Goal: Task Accomplishment & Management: Manage account settings

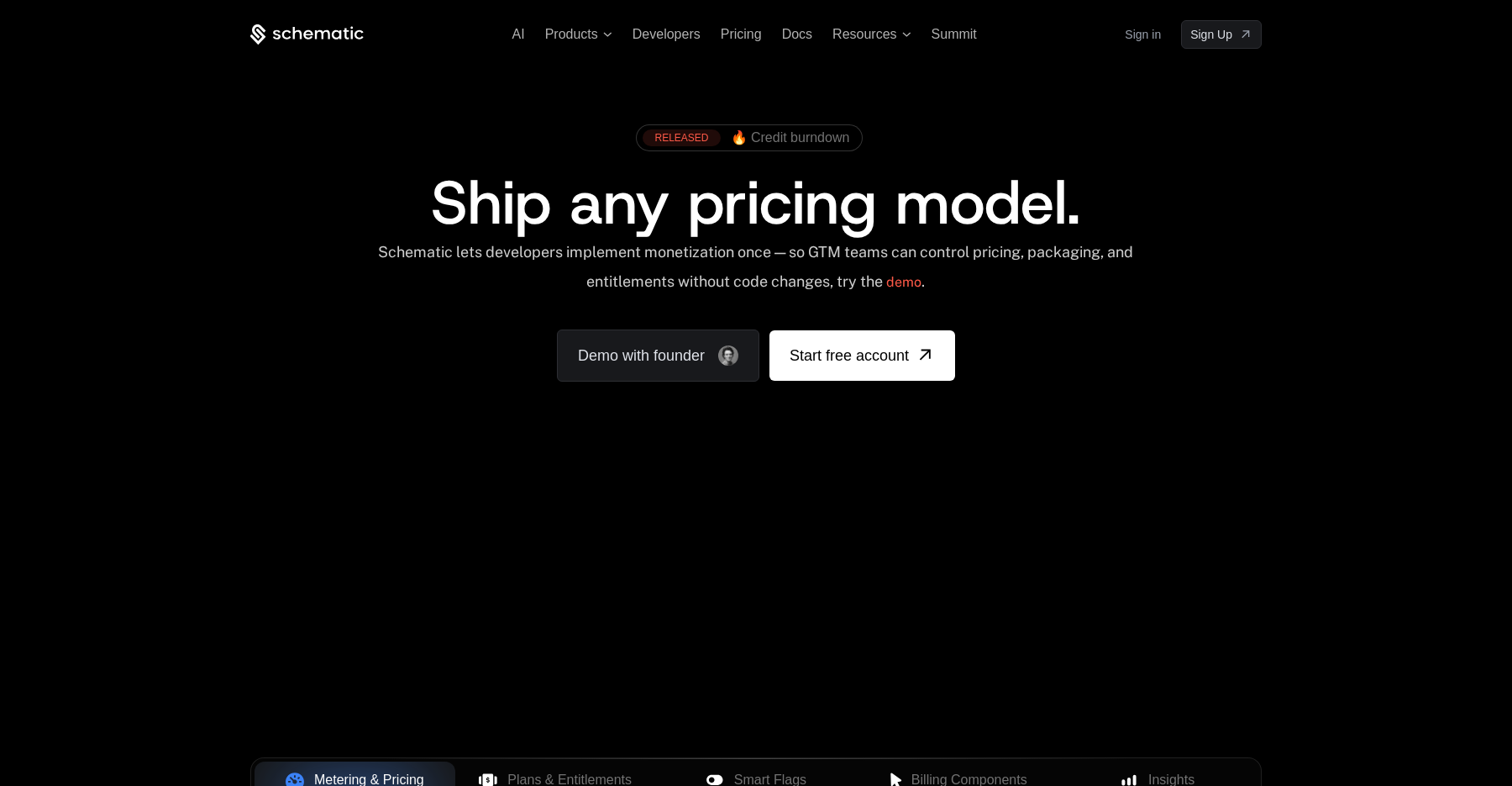
click at [1147, 33] on link "Sign in" at bounding box center [1142, 34] width 36 height 27
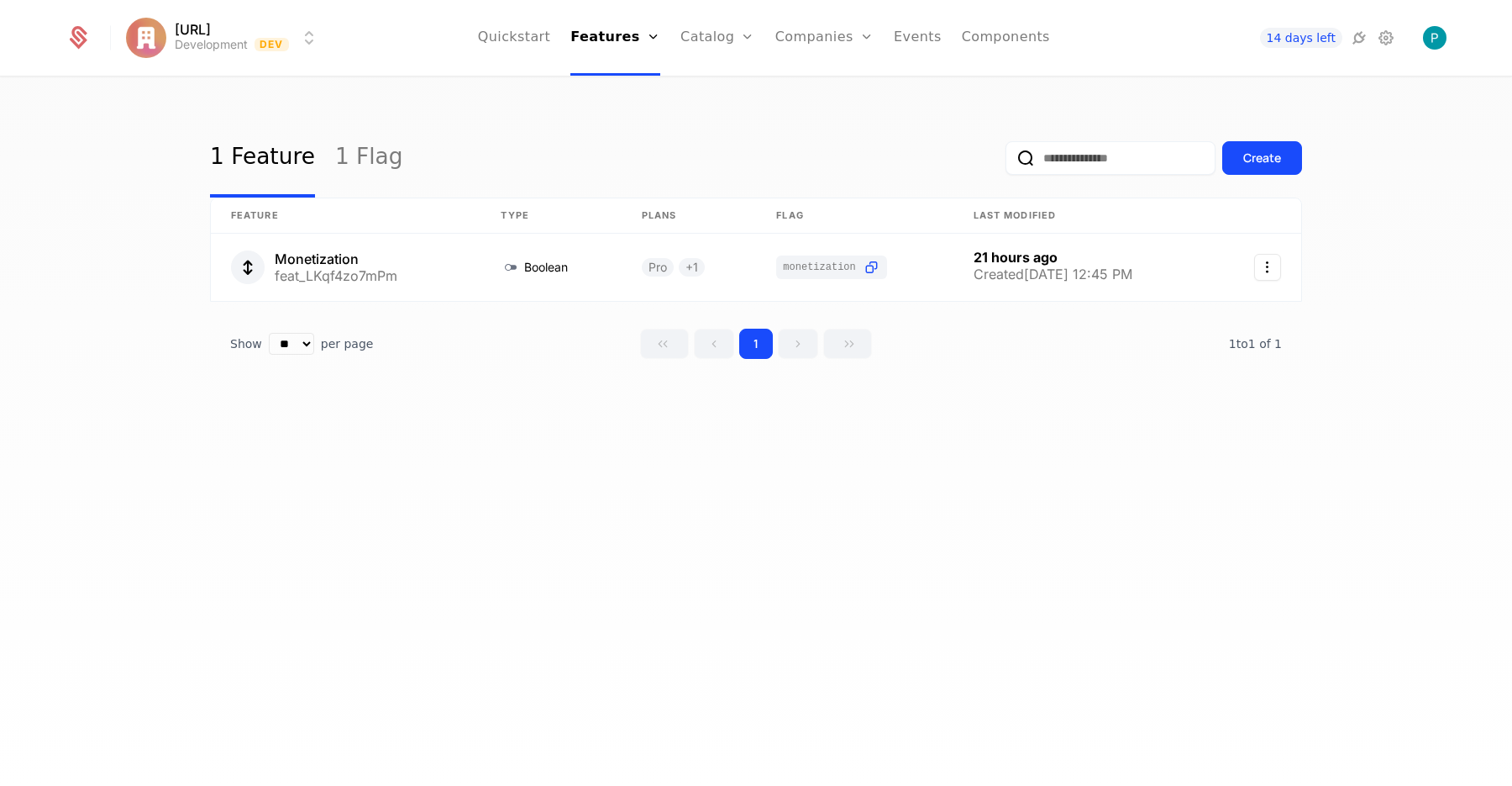
click at [815, 88] on link "Companies" at bounding box center [833, 82] width 77 height 14
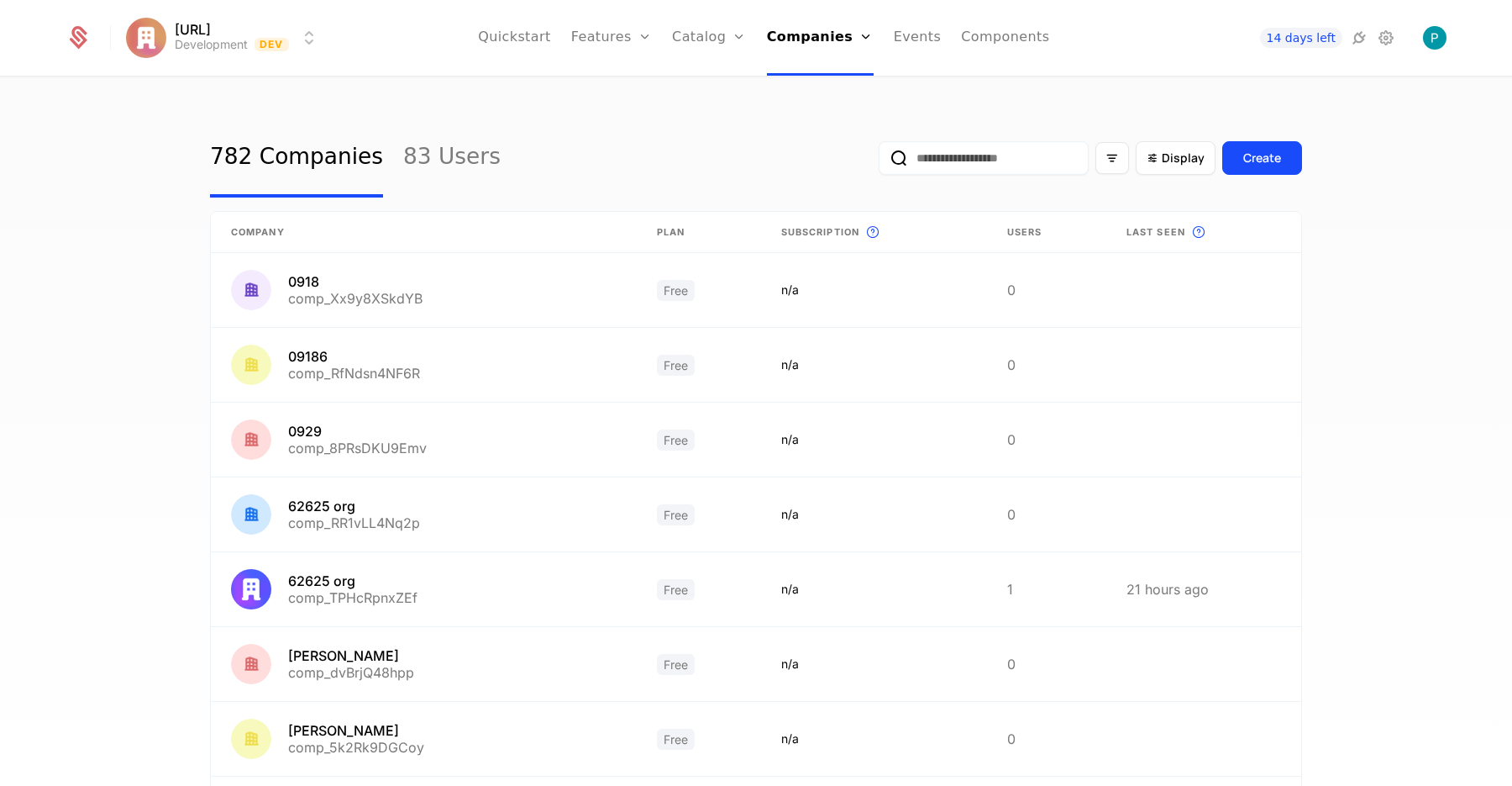
click at [939, 158] on input "email" at bounding box center [983, 158] width 210 height 33
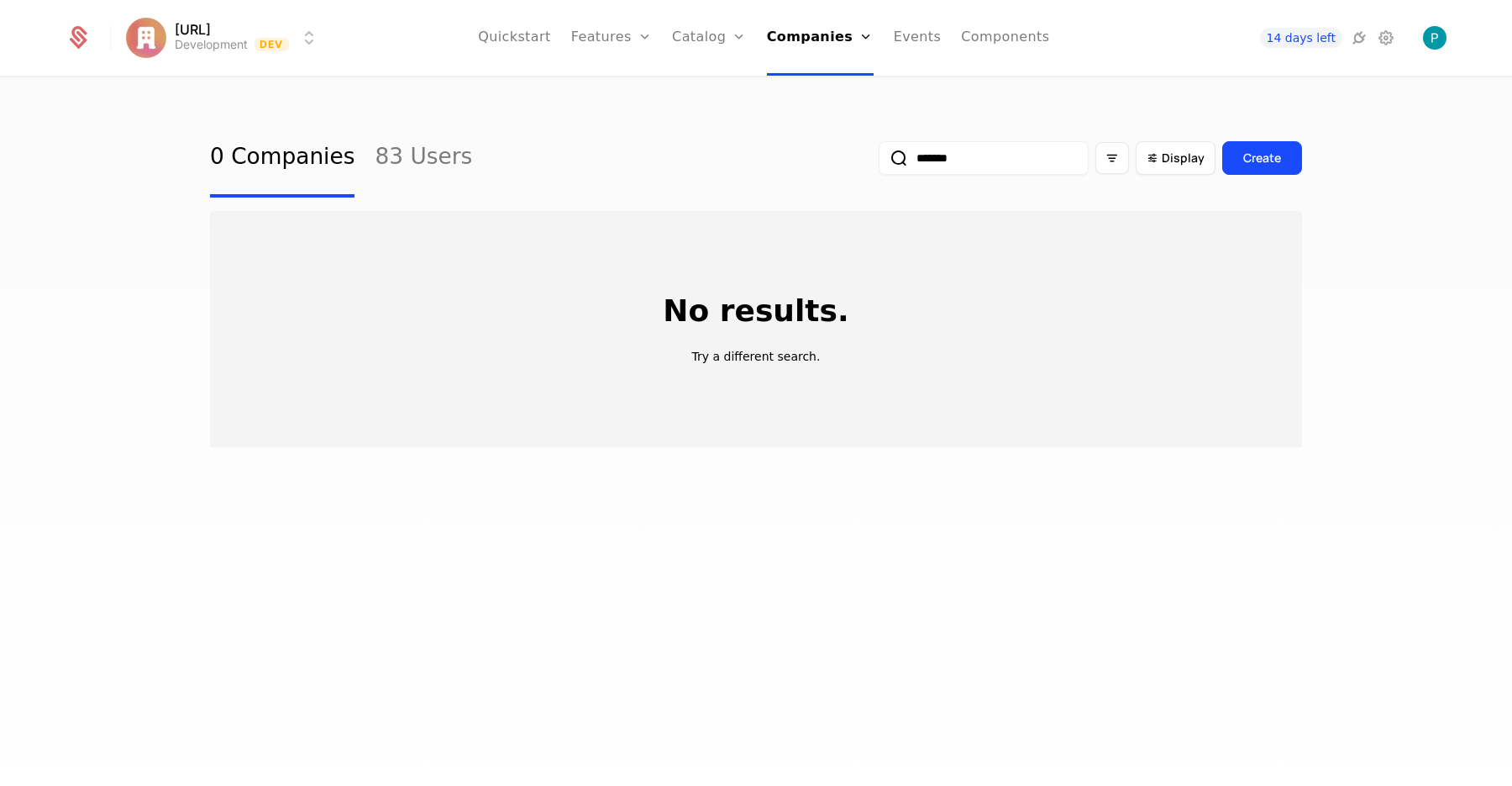
click at [879, 161] on button "submit" at bounding box center [879, 161] width 0 height 0
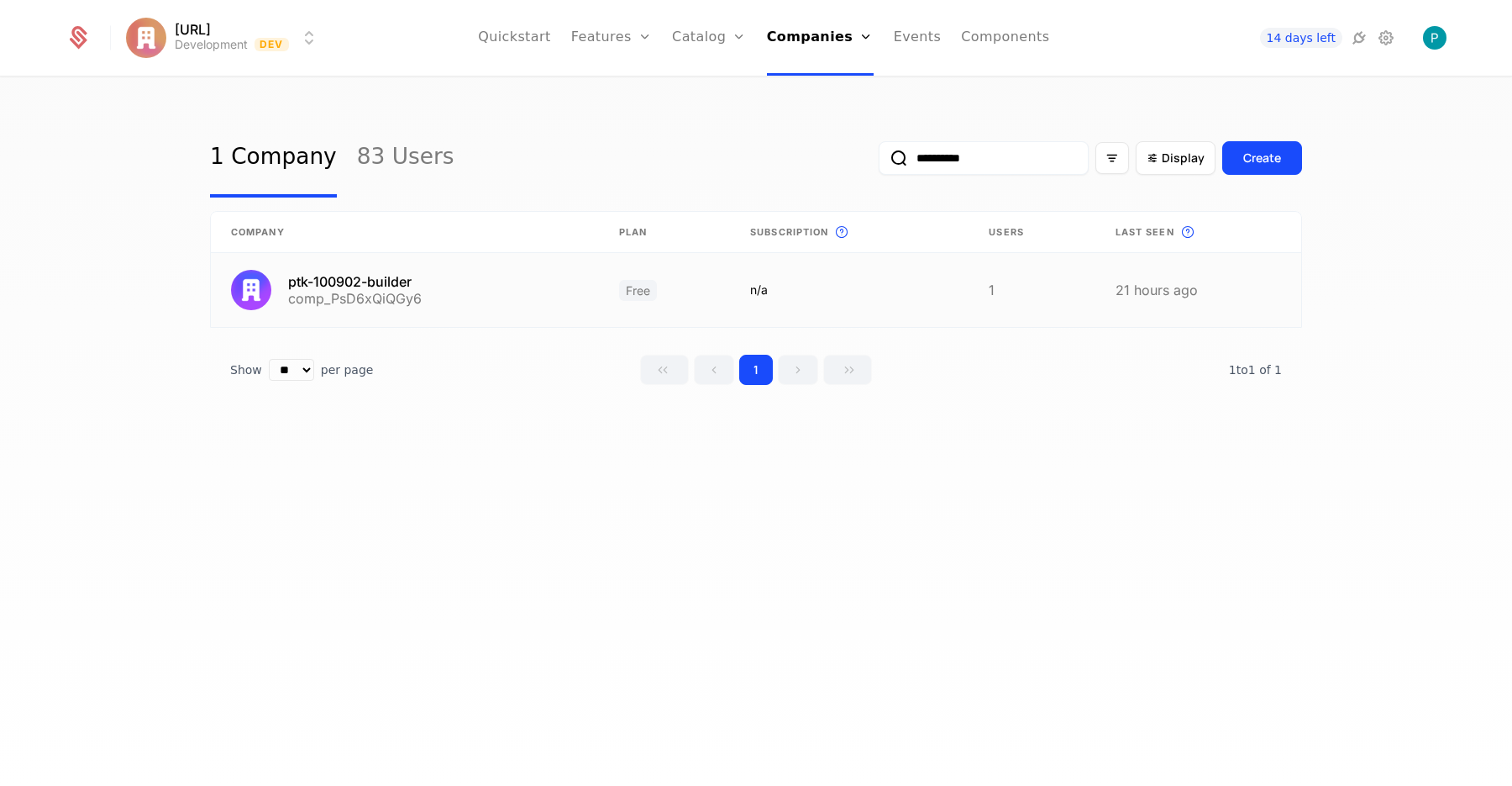
type input "**********"
click at [353, 289] on link at bounding box center [404, 289] width 388 height 74
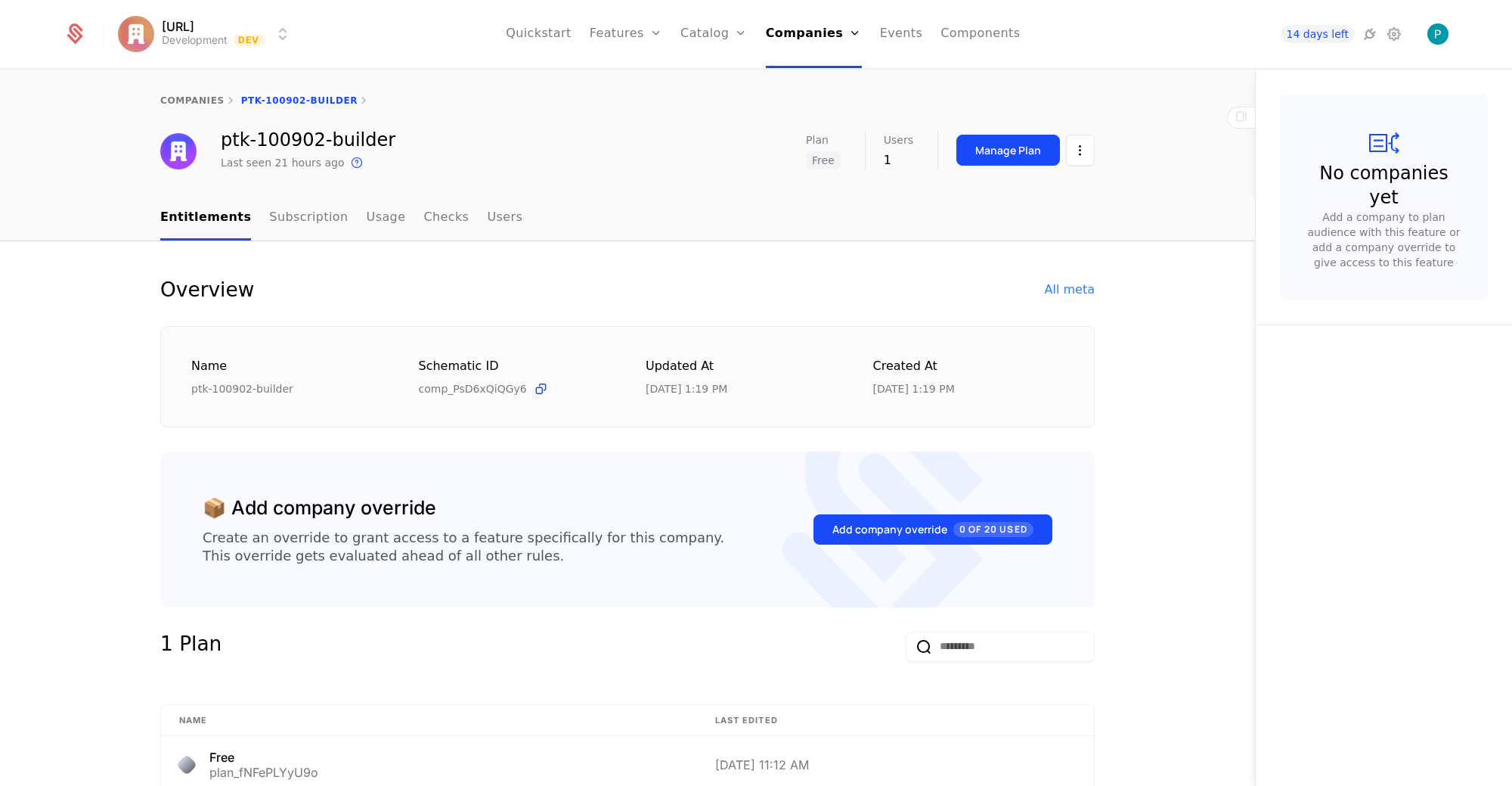
click at [896, 33] on link "Events" at bounding box center [901, 34] width 43 height 68
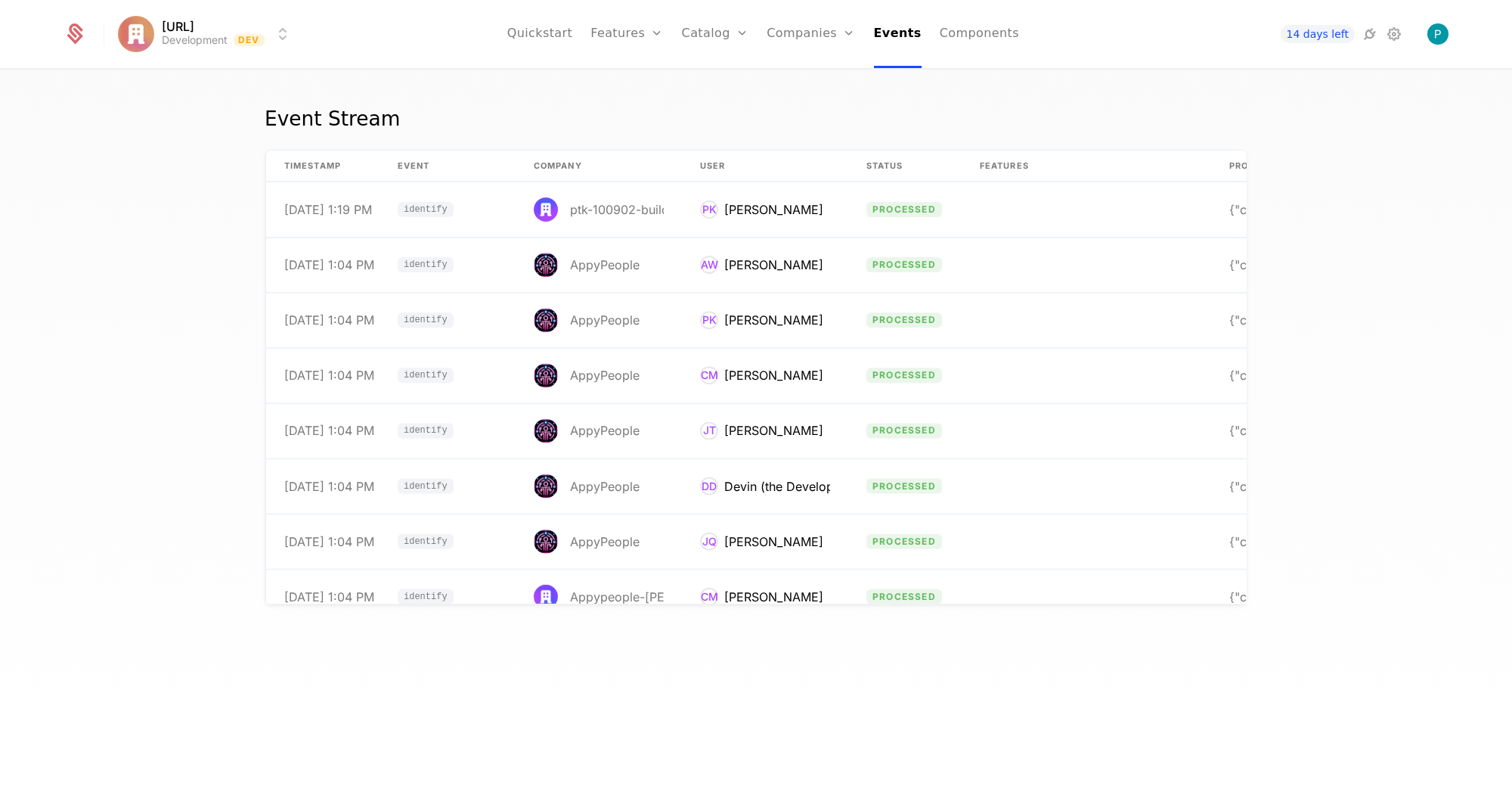
click at [1001, 44] on link "Components" at bounding box center [979, 34] width 79 height 68
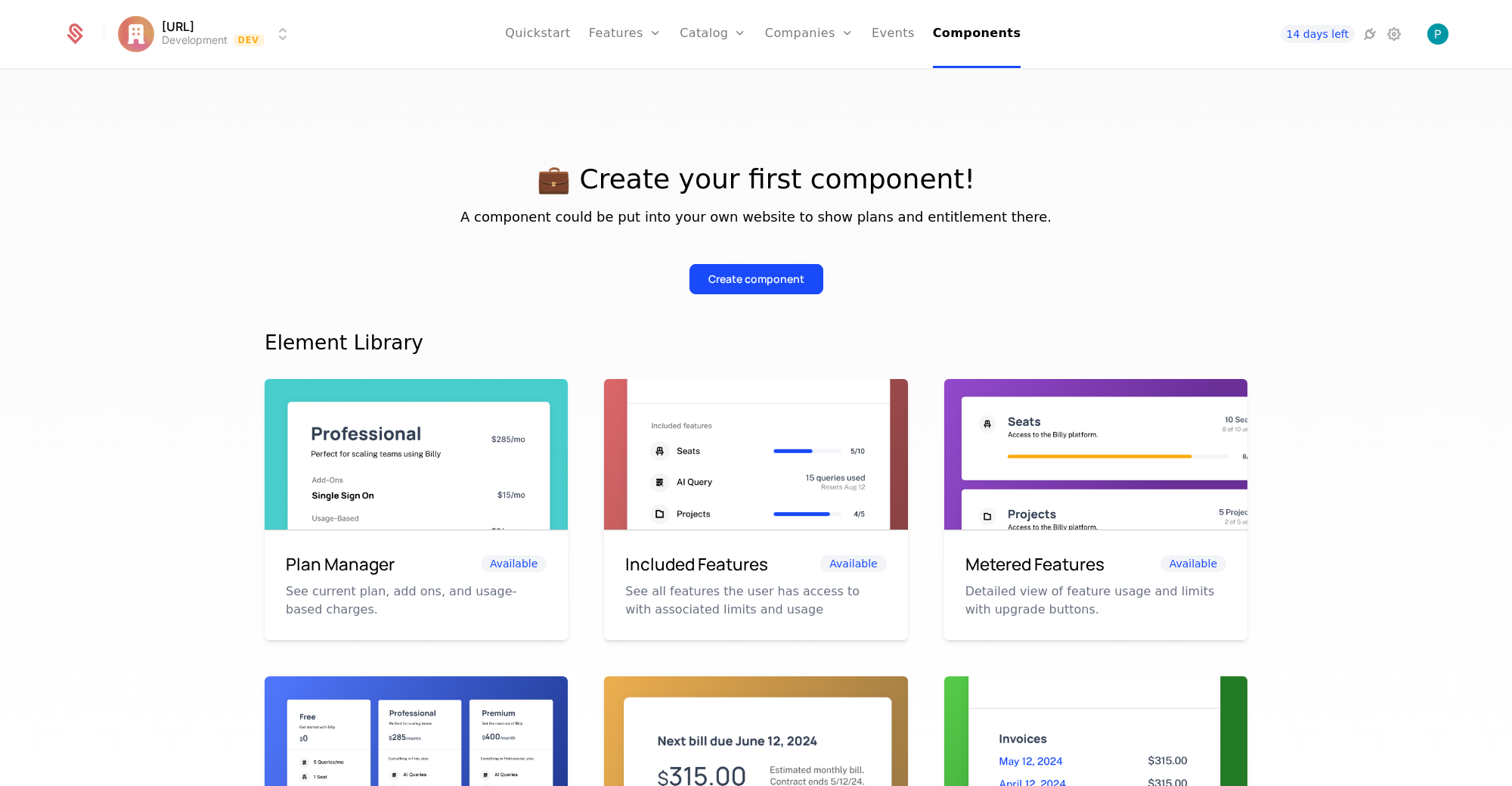
click at [707, 35] on link "Catalog" at bounding box center [712, 34] width 67 height 68
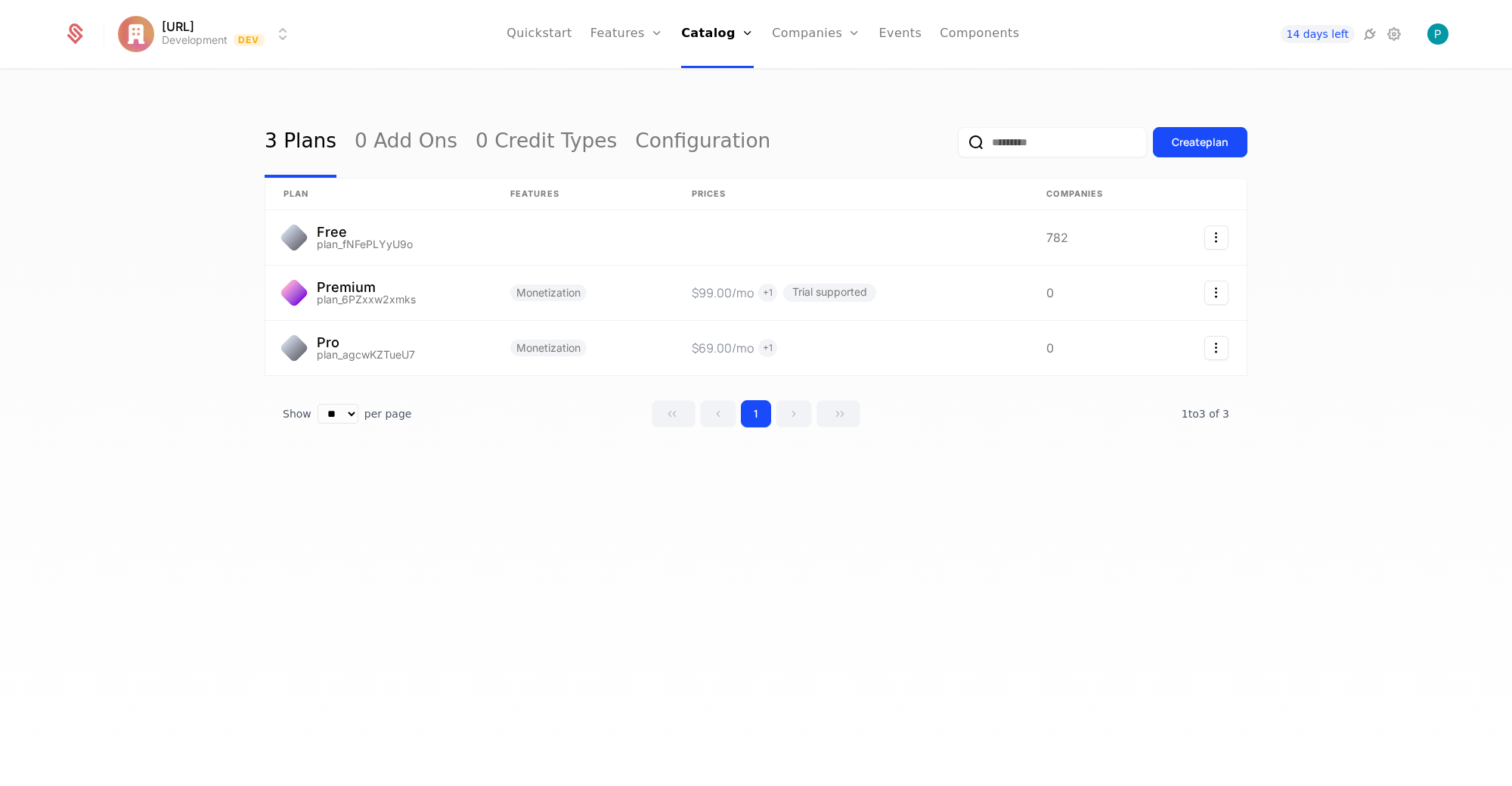
click at [598, 32] on link "Features" at bounding box center [627, 34] width 72 height 68
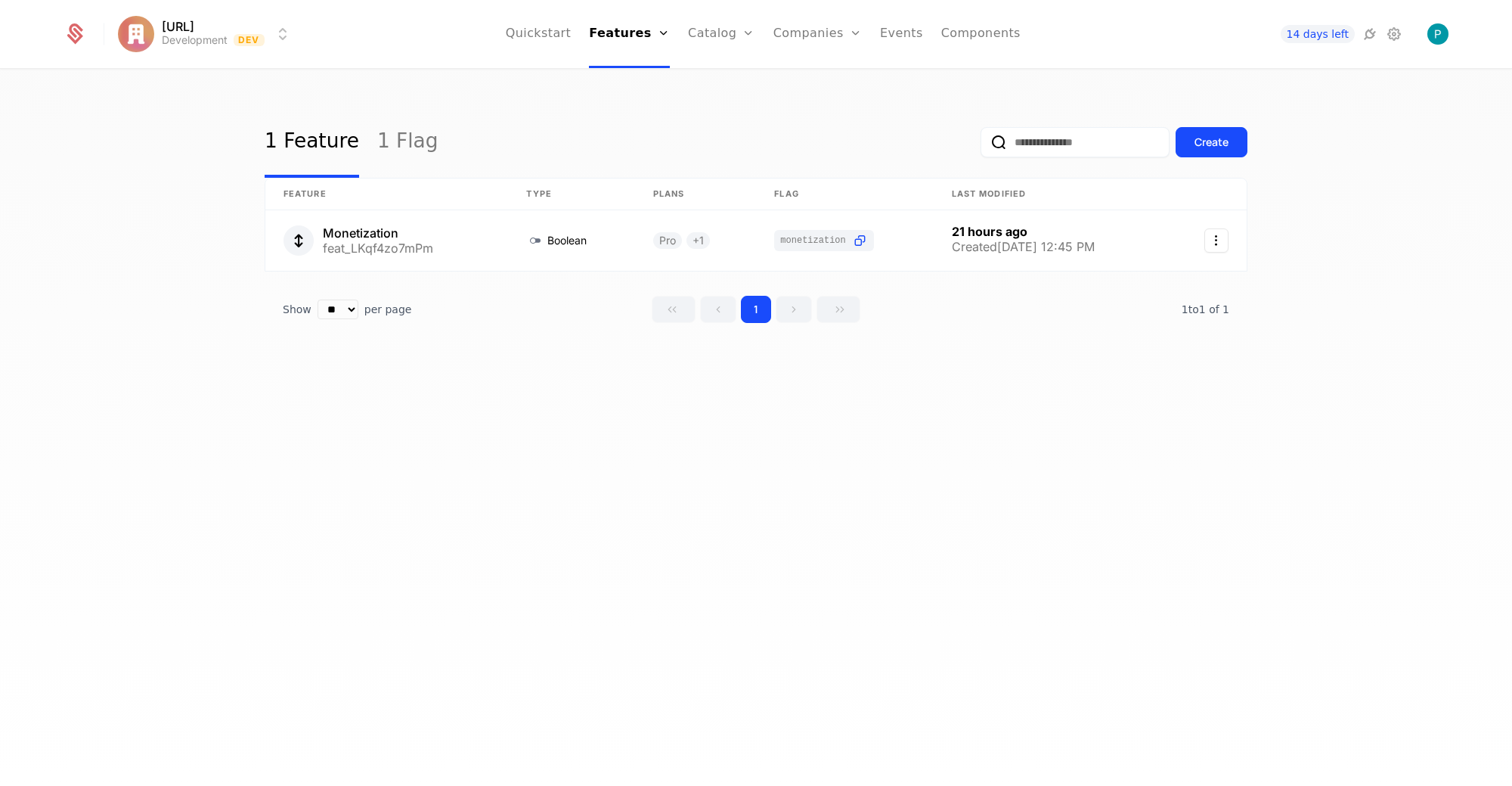
click at [534, 22] on link "Quickstart" at bounding box center [538, 34] width 65 height 68
click at [1219, 240] on icon "Select action" at bounding box center [1216, 240] width 24 height 24
click at [1157, 285] on div "Delete feature" at bounding box center [1145, 279] width 99 height 21
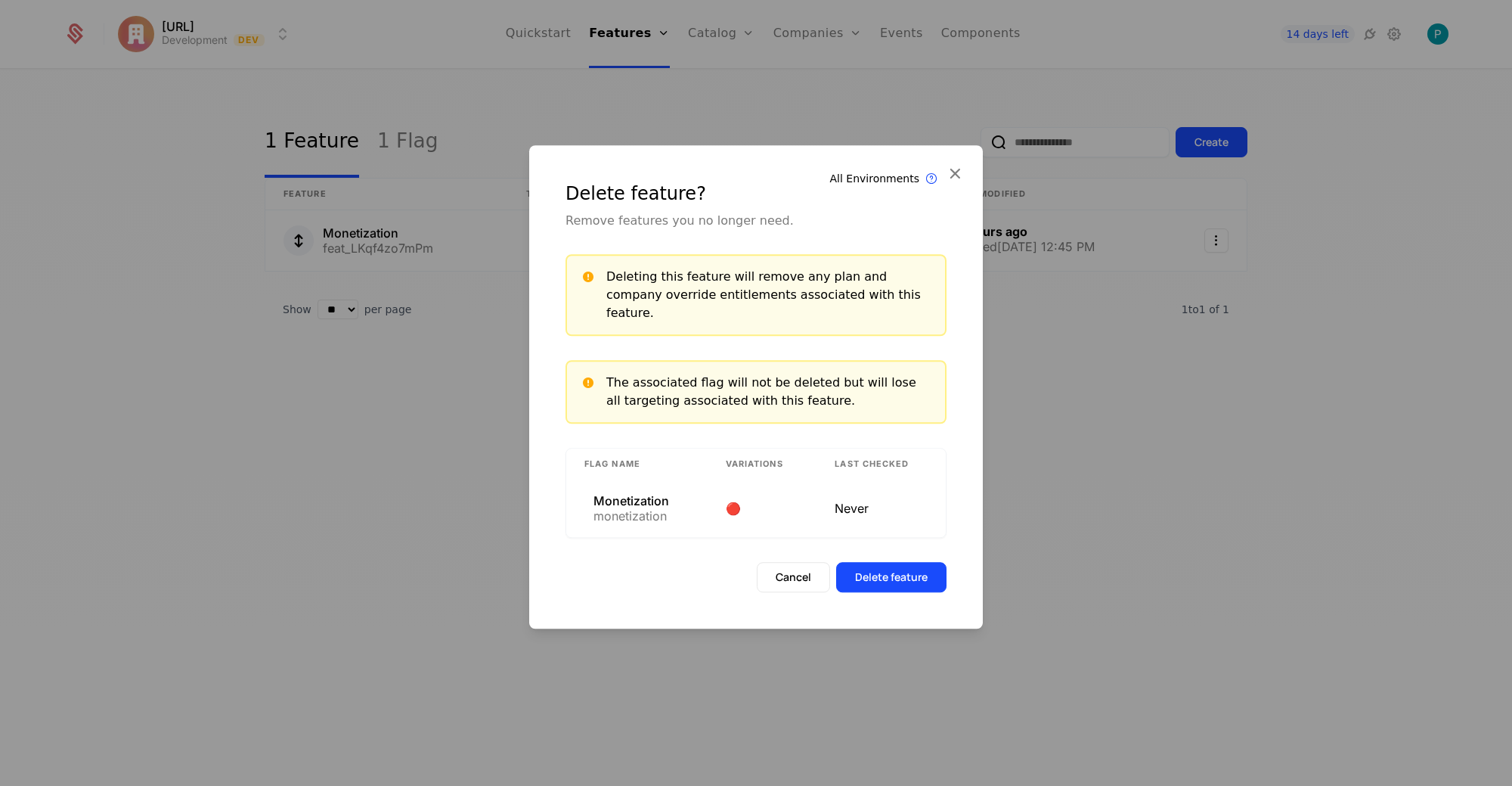
click at [877, 565] on button "Delete feature" at bounding box center [891, 576] width 110 height 30
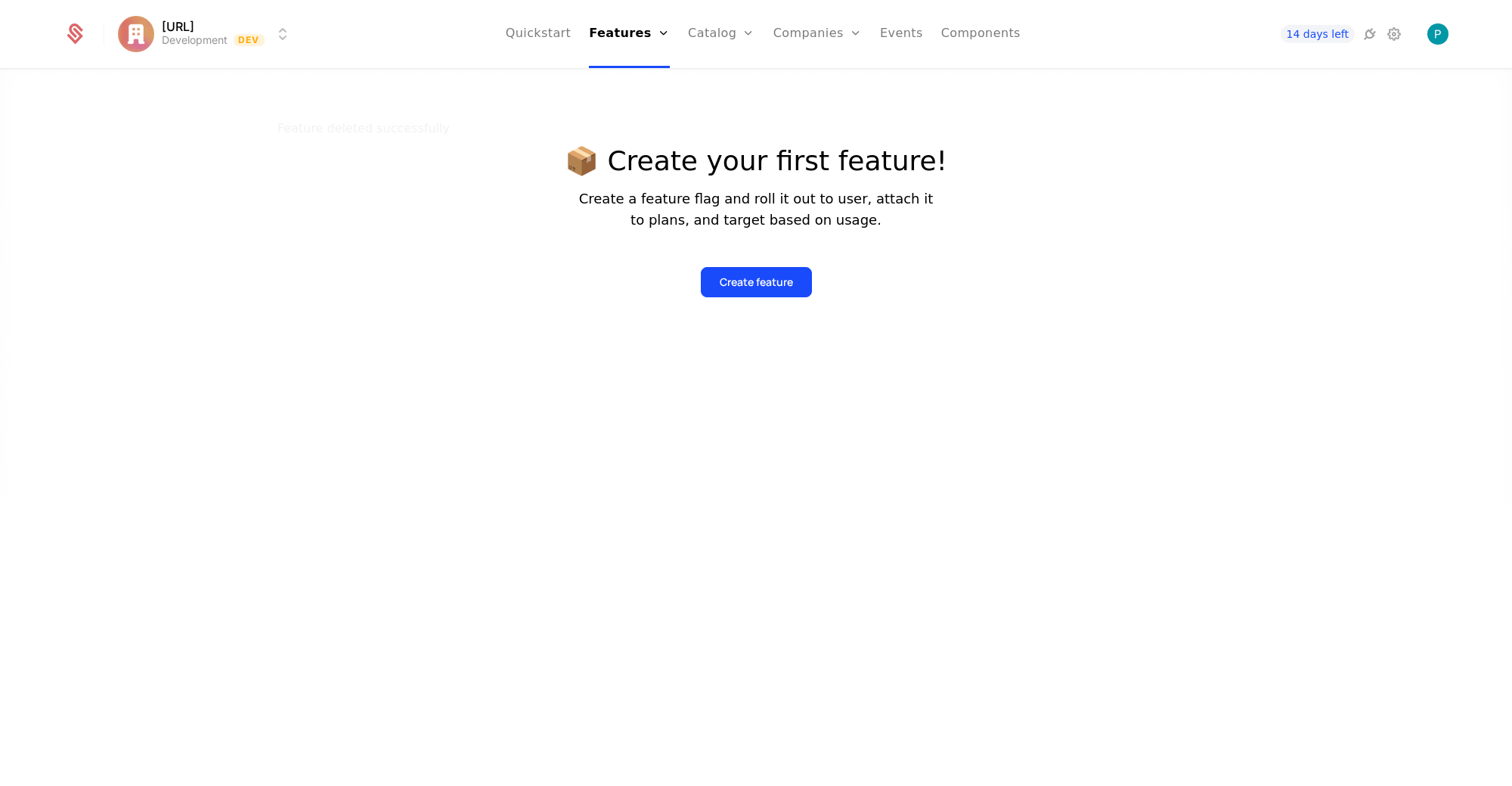
click at [643, 104] on link "Flags" at bounding box center [642, 99] width 69 height 12
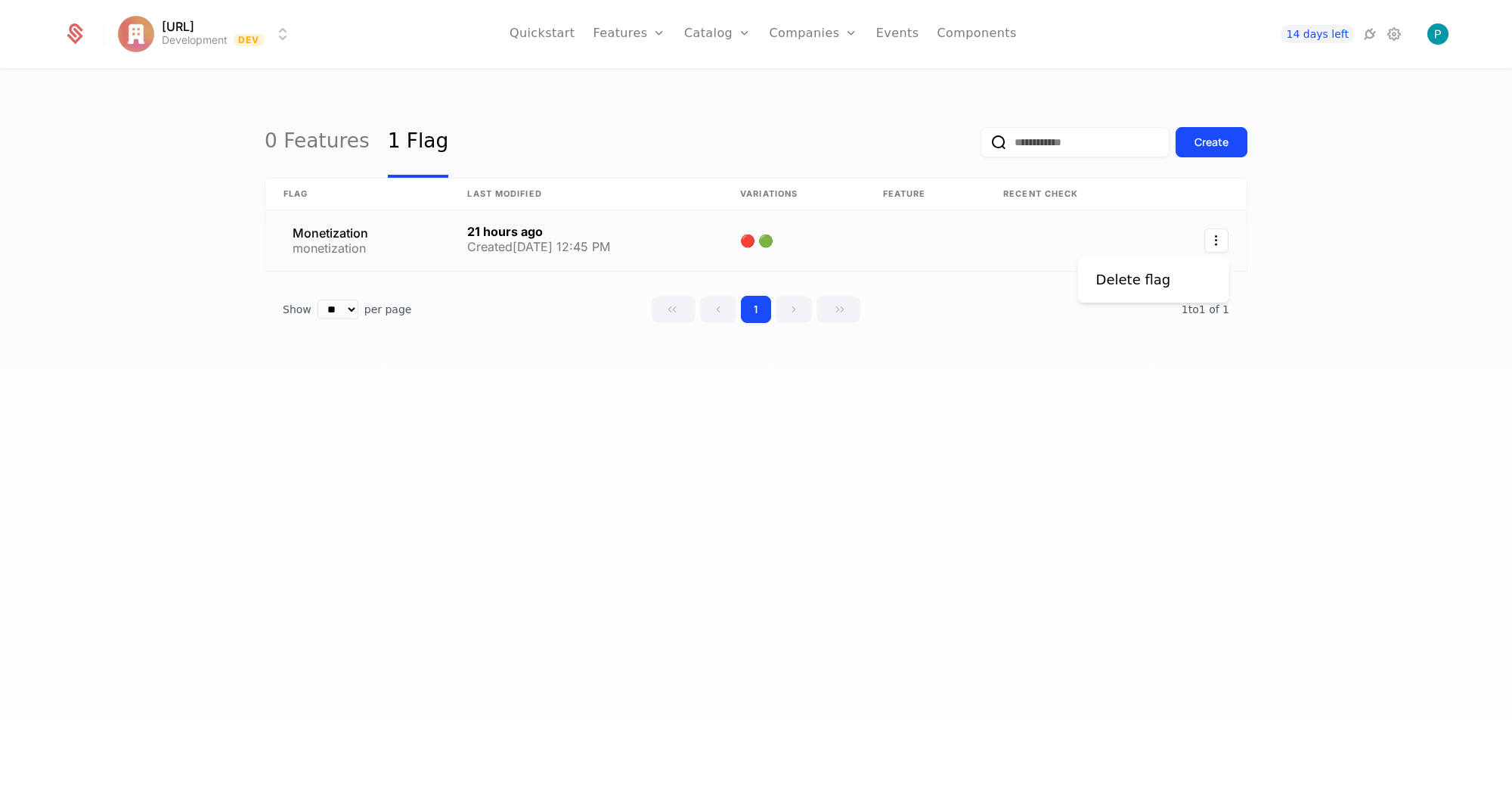
click at [1207, 240] on icon "Select action" at bounding box center [1216, 240] width 24 height 24
click at [1153, 287] on div "Delete flag" at bounding box center [1133, 279] width 75 height 21
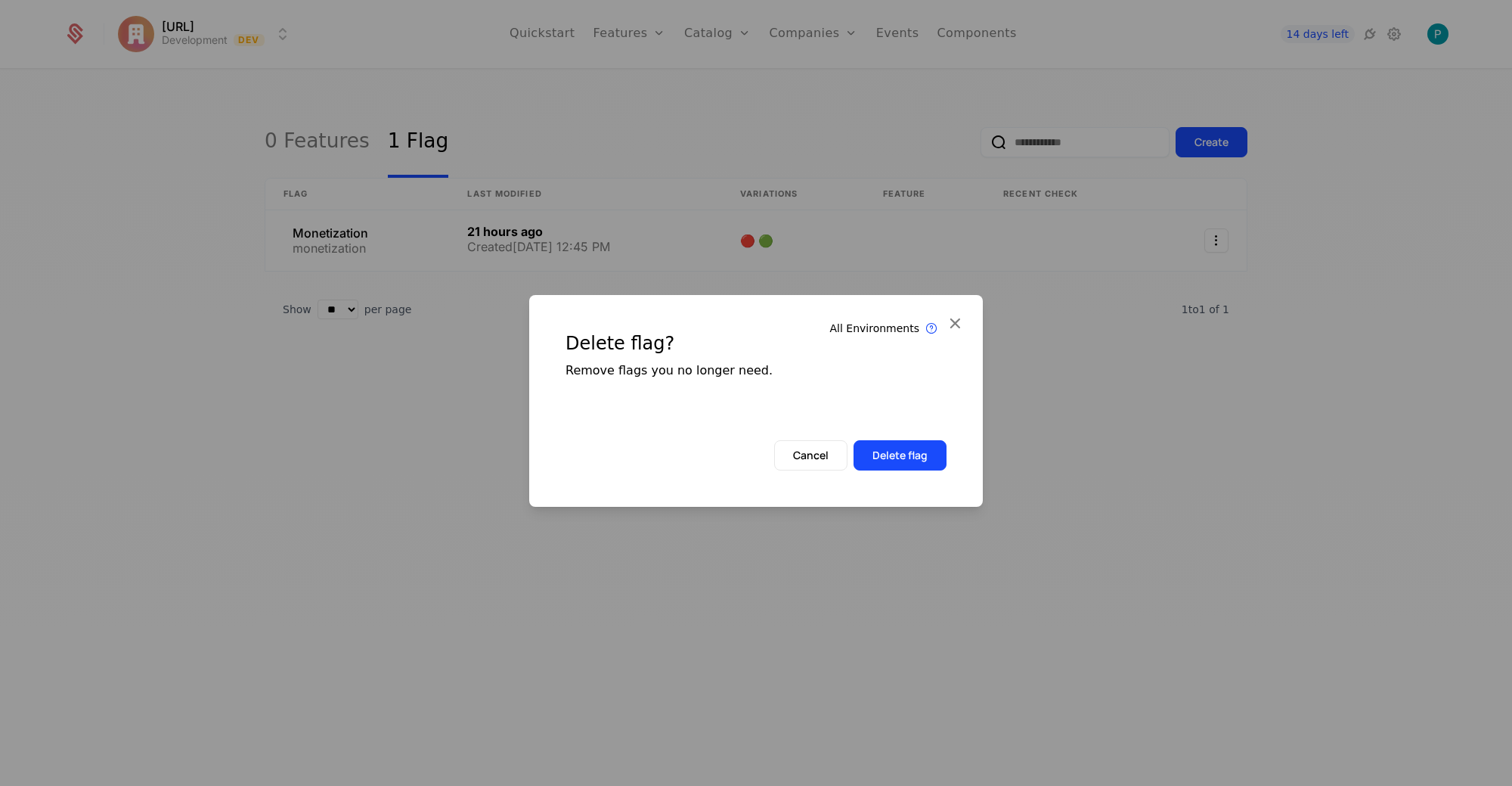
click at [914, 449] on button "Delete flag" at bounding box center [900, 455] width 93 height 30
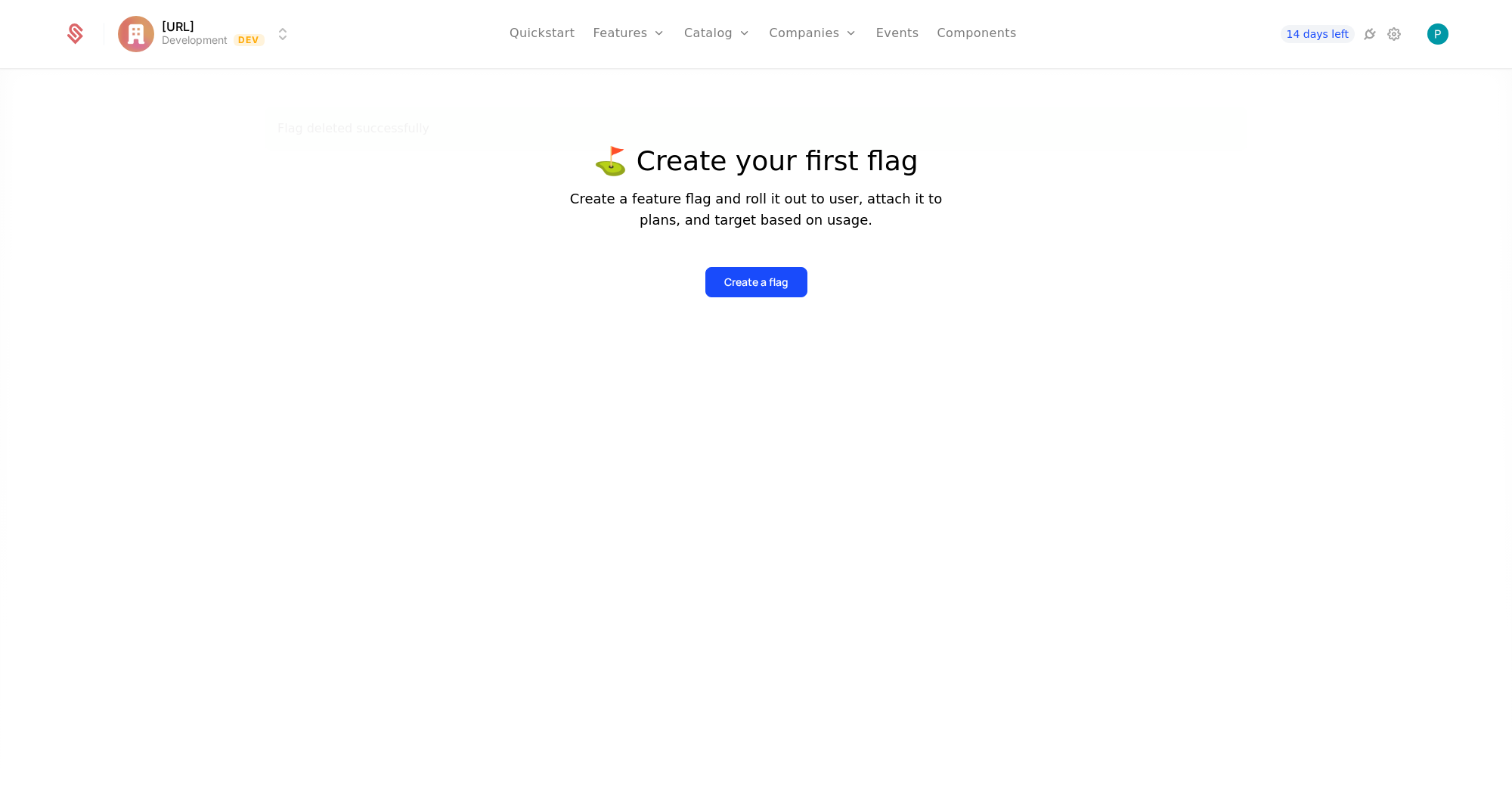
click at [729, 76] on link "Plans" at bounding box center [741, 74] width 78 height 12
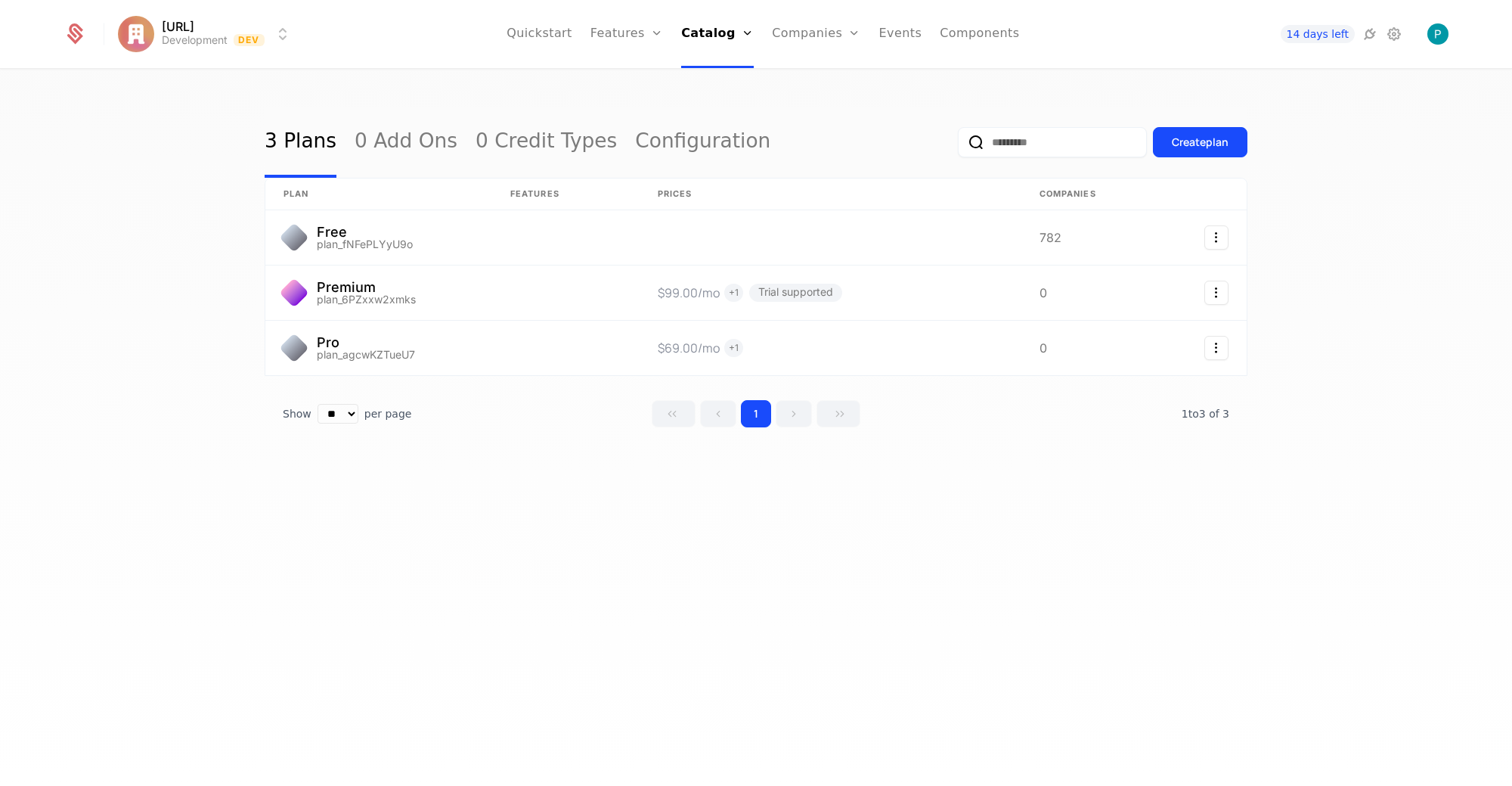
click at [736, 129] on link "Credits" at bounding box center [738, 123] width 78 height 12
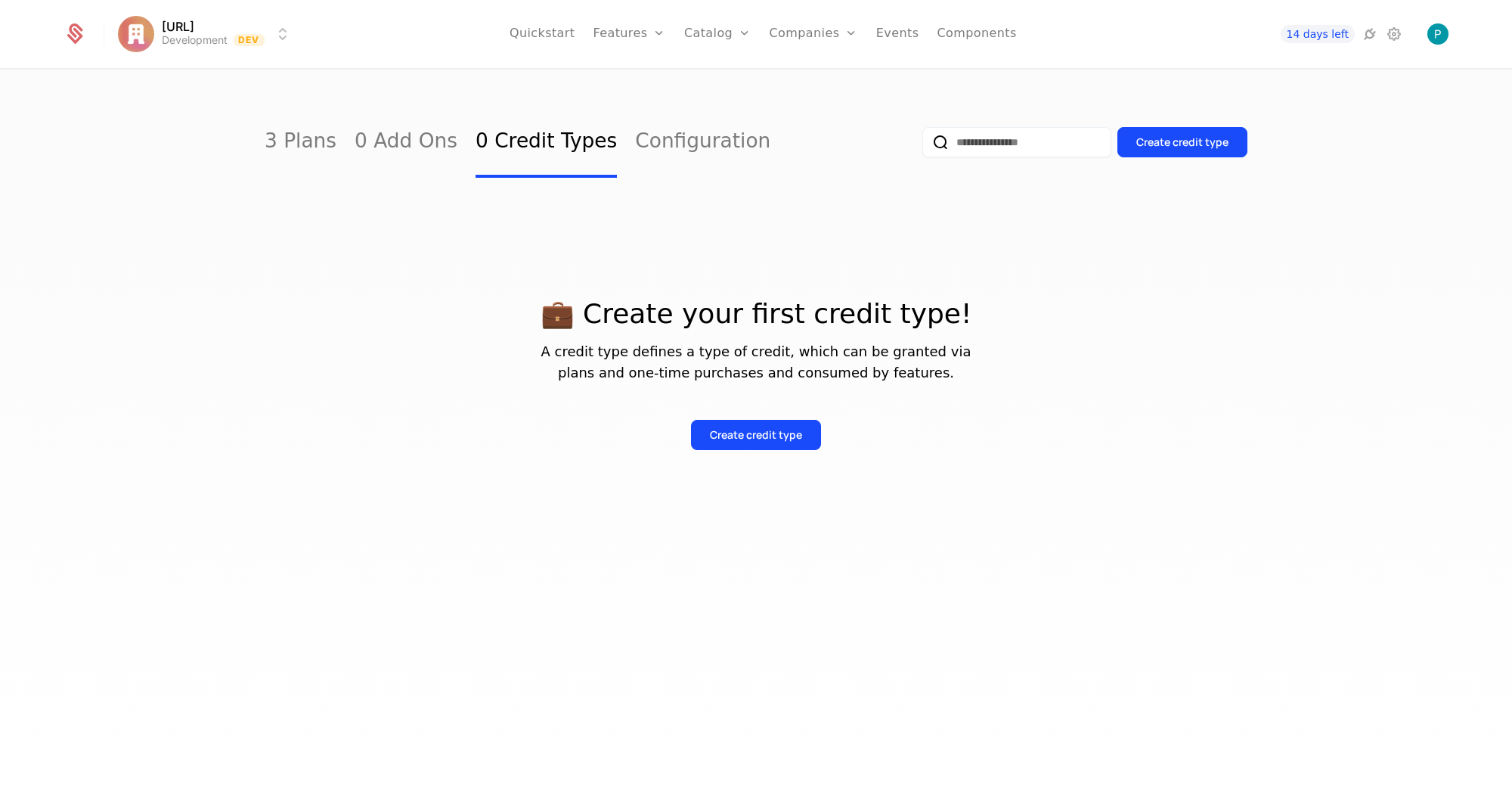
click at [655, 143] on link "Configuration" at bounding box center [702, 142] width 136 height 71
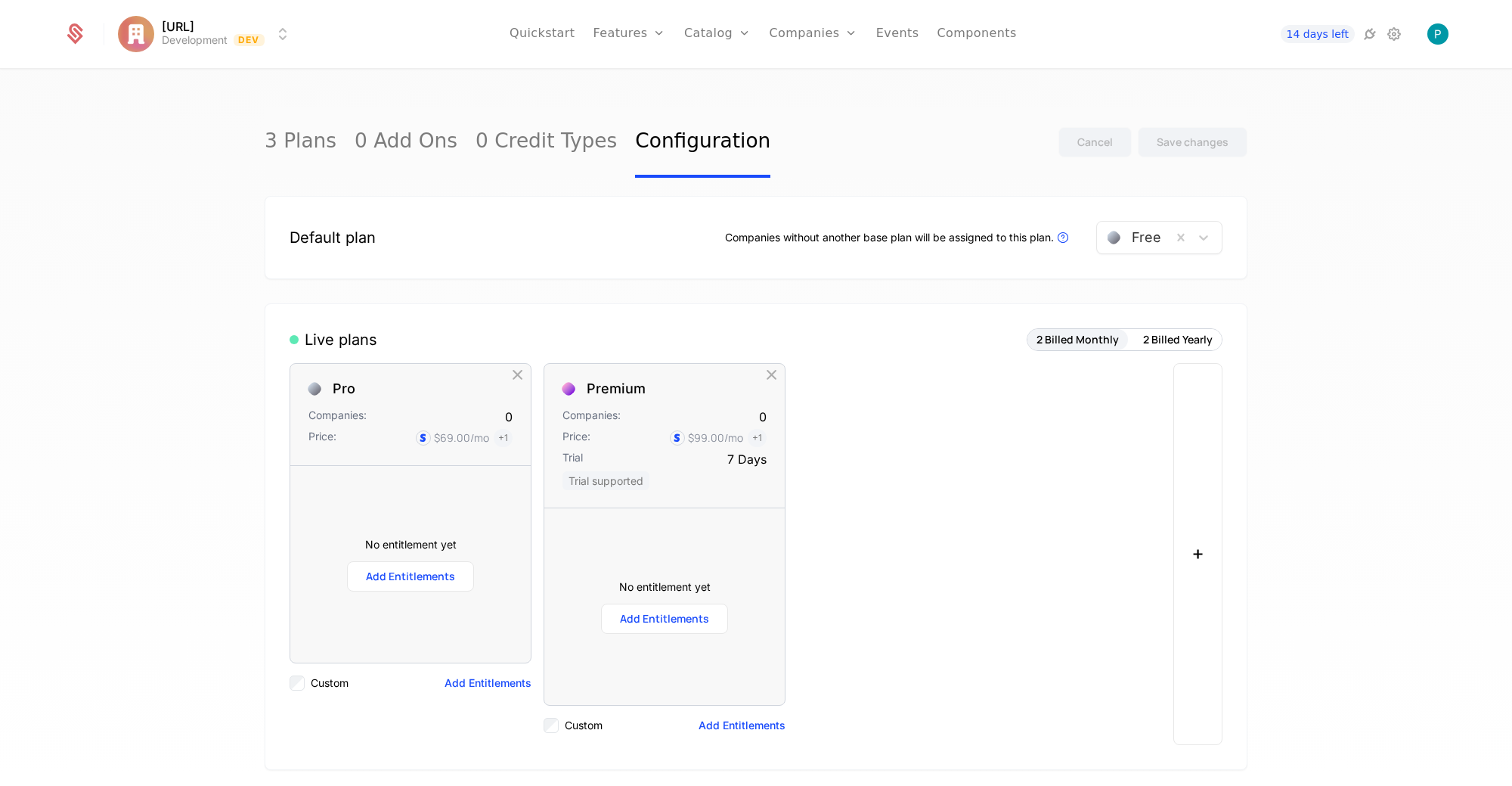
click at [882, 37] on link "Events" at bounding box center [898, 34] width 43 height 68
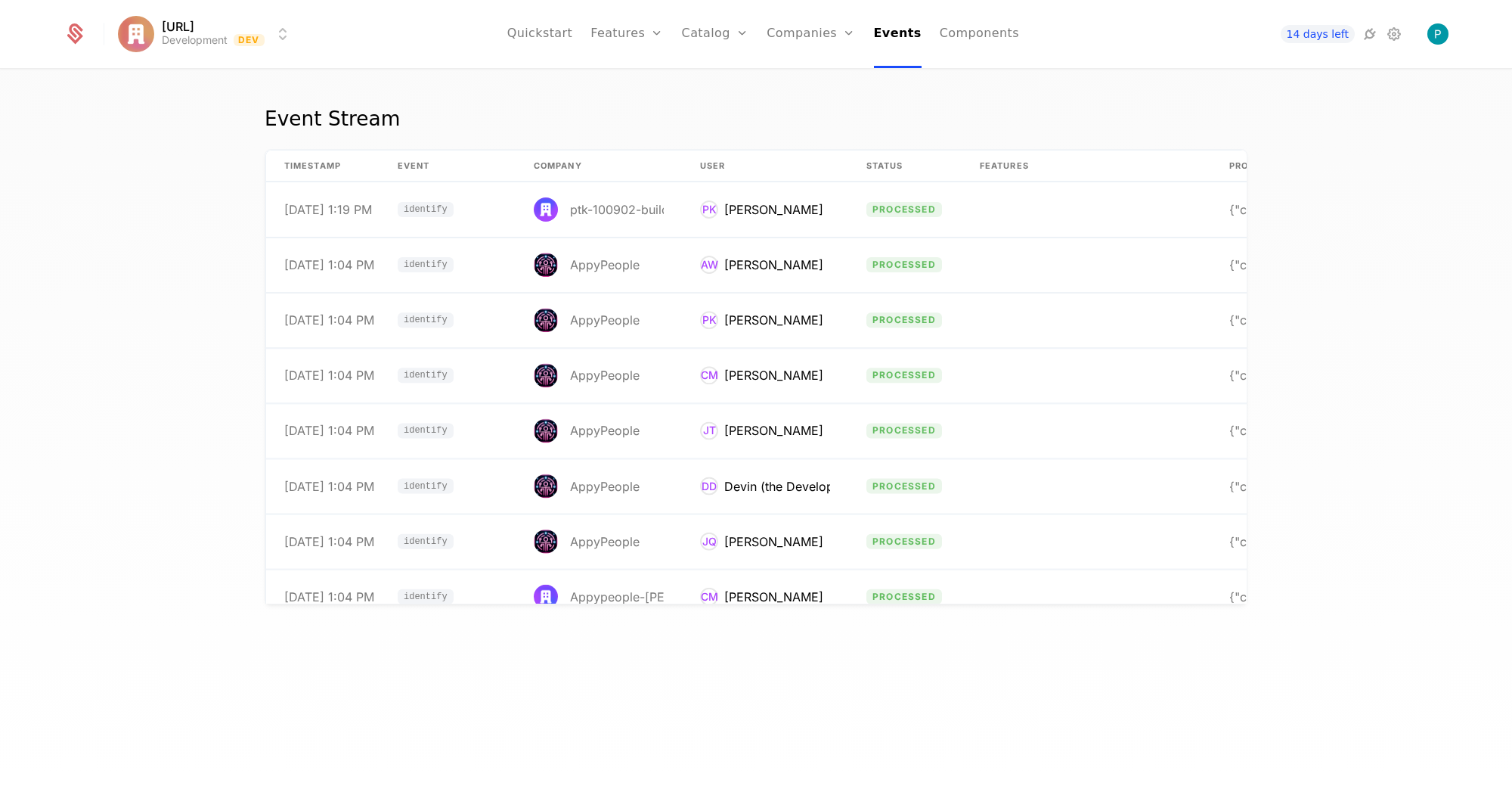
click at [1360, 25] on icon at bounding box center [1394, 34] width 18 height 18
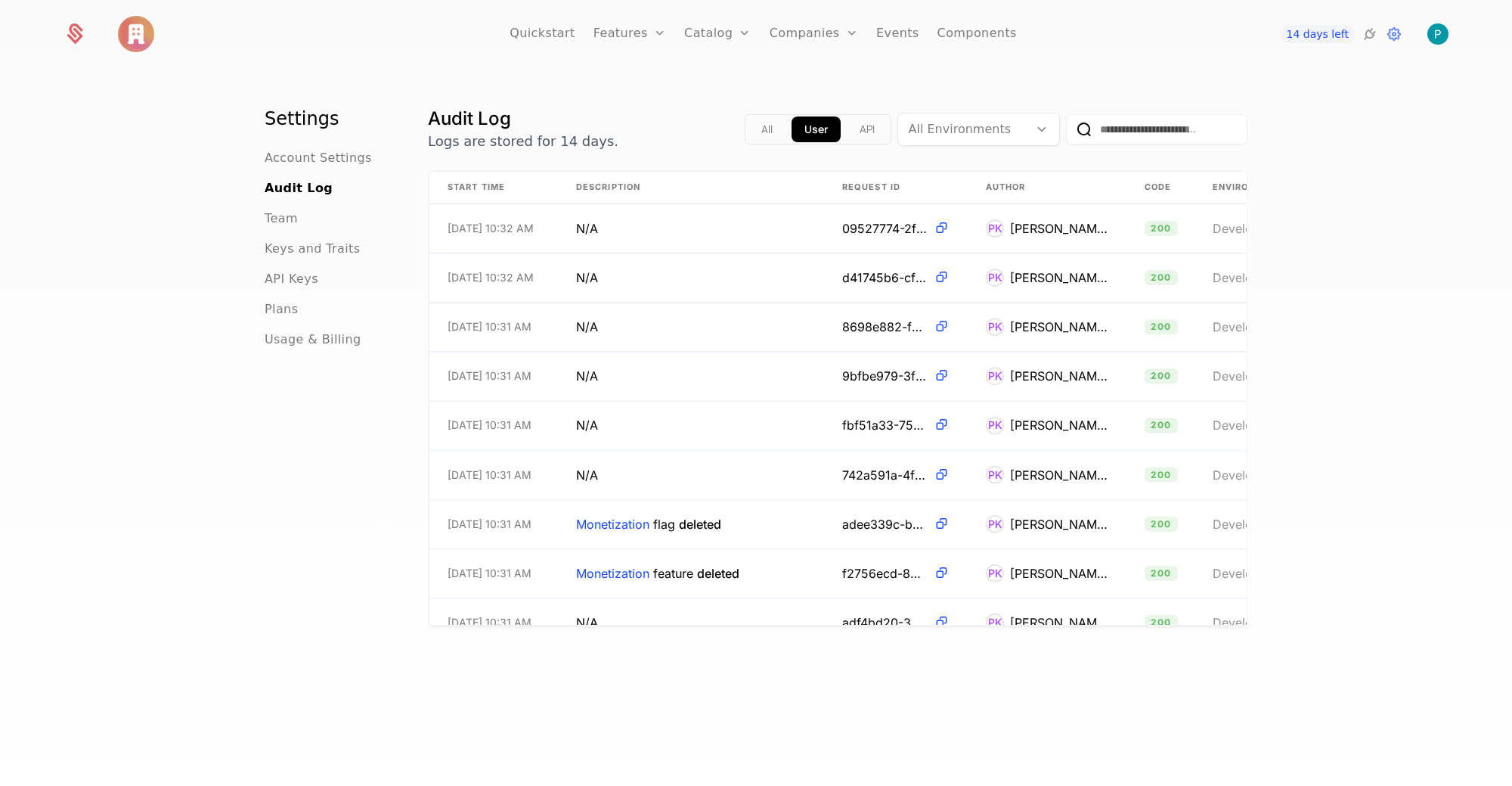
click at [307, 274] on span "API Keys" at bounding box center [292, 279] width 54 height 18
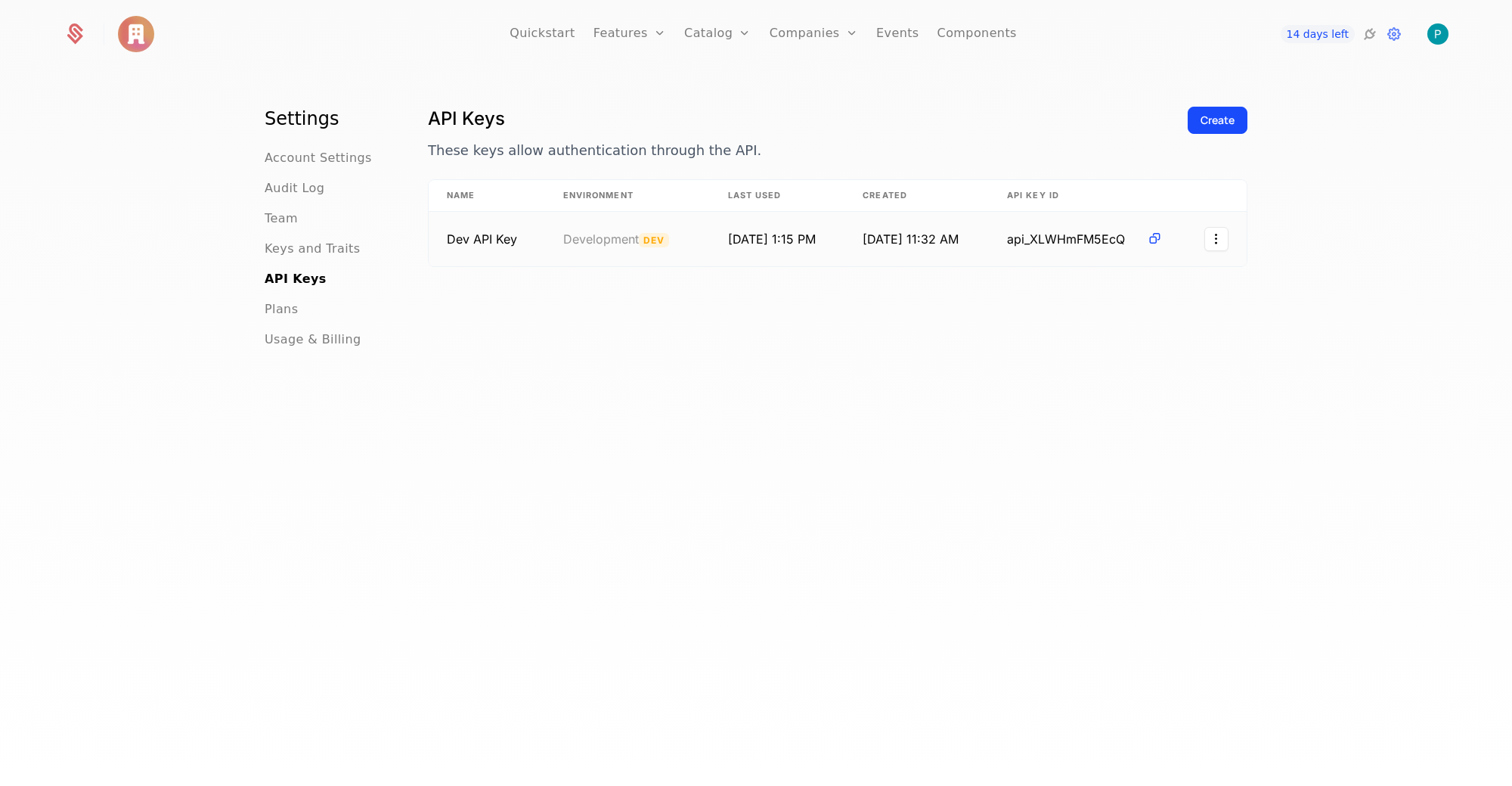
click at [1157, 232] on icon at bounding box center [1155, 238] width 16 height 16
click at [748, 485] on div "API Keys These keys allow authentication through the API. Create Name Environme…" at bounding box center [838, 450] width 820 height 687
click at [729, 459] on div "API Keys These keys allow authentication through the API. Create Name Environme…" at bounding box center [838, 450] width 820 height 687
drag, startPoint x: 661, startPoint y: 440, endPoint x: 652, endPoint y: 436, distance: 9.8
click at [651, 438] on div "API Keys These keys allow authentication through the API. Create Name Environme…" at bounding box center [838, 450] width 820 height 687
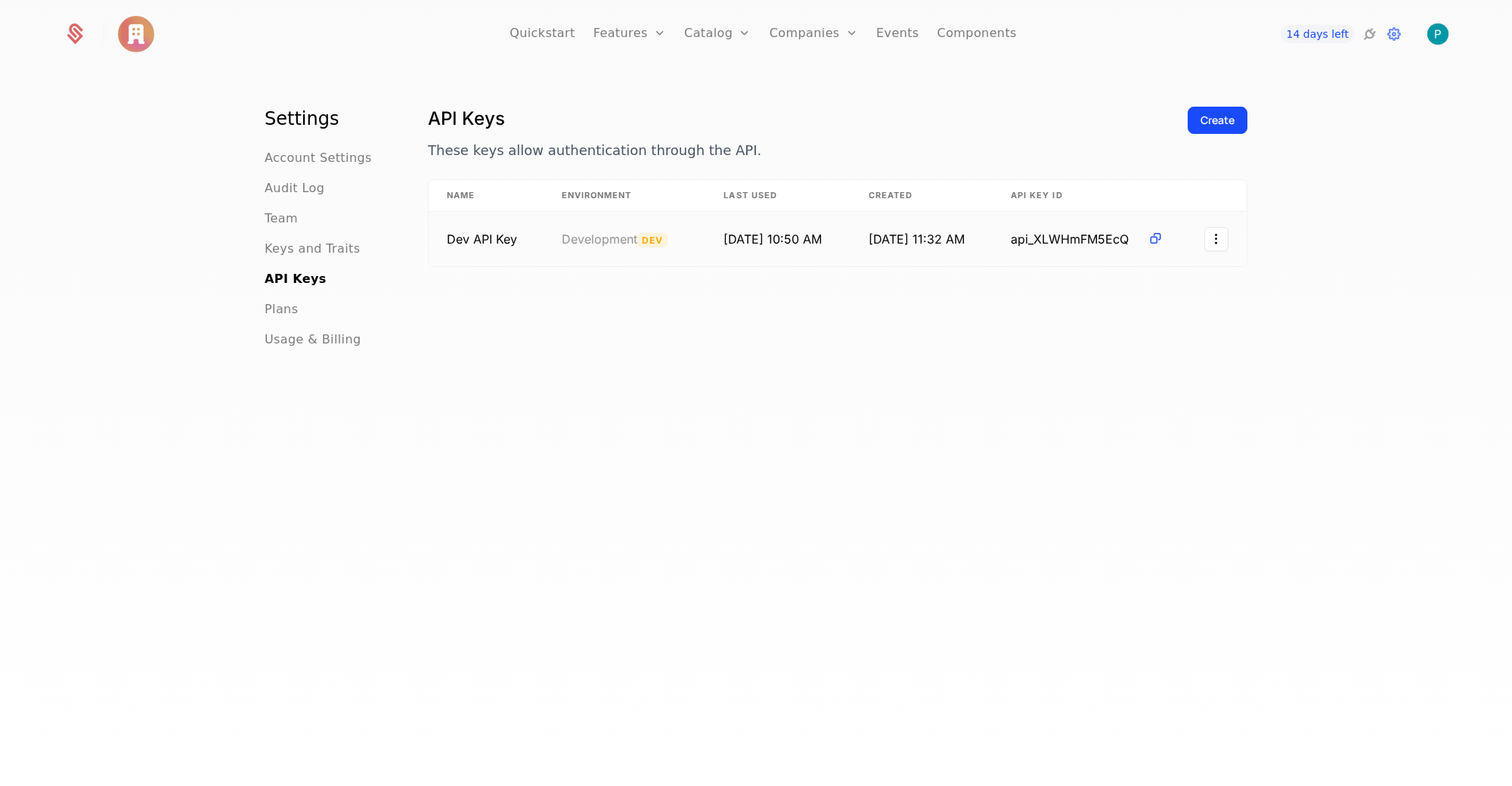
click at [1158, 233] on icon at bounding box center [1155, 238] width 16 height 16
click at [969, 34] on link "Components" at bounding box center [977, 34] width 79 height 68
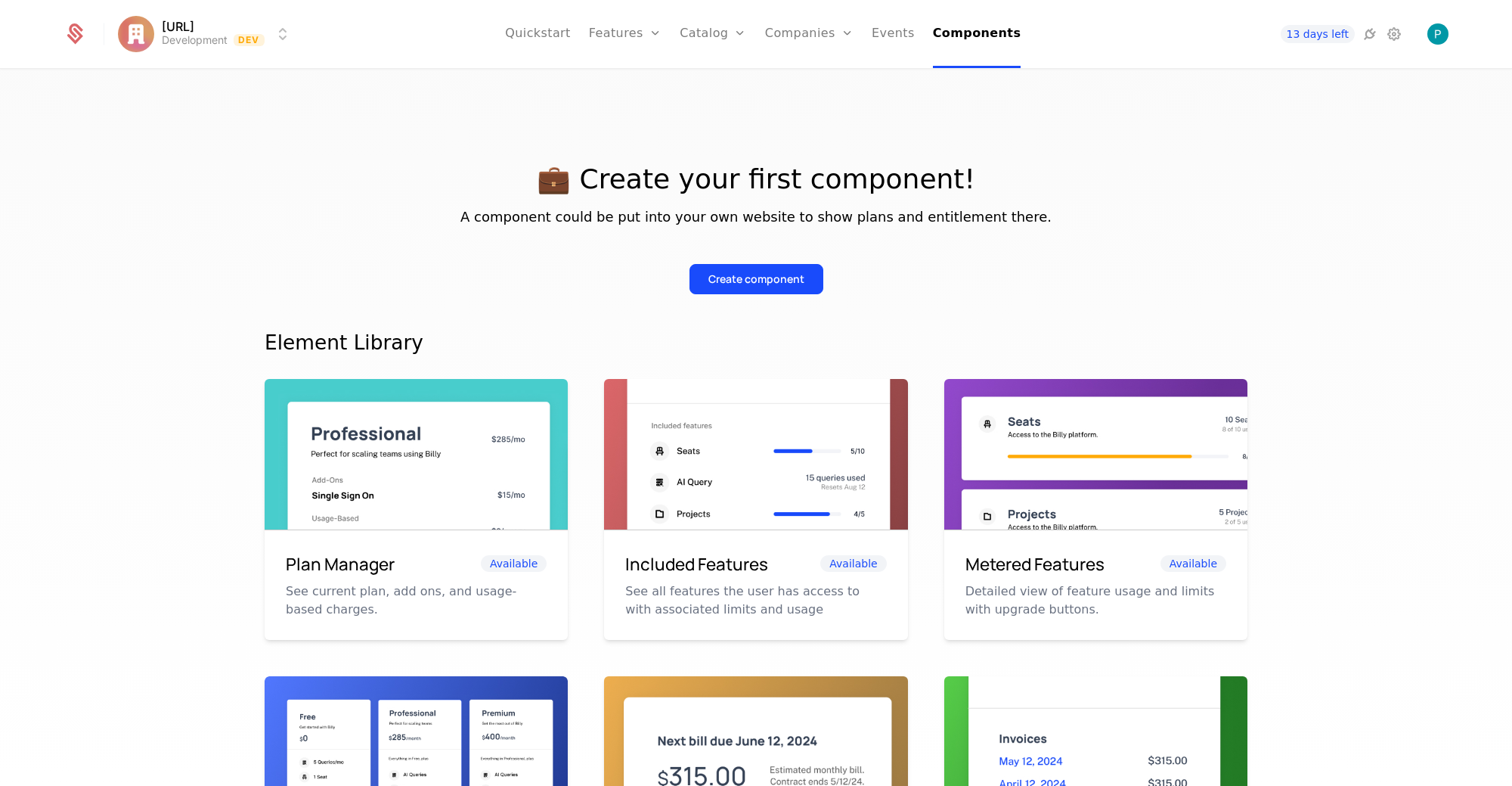
click at [763, 283] on div "Create component" at bounding box center [756, 279] width 96 height 15
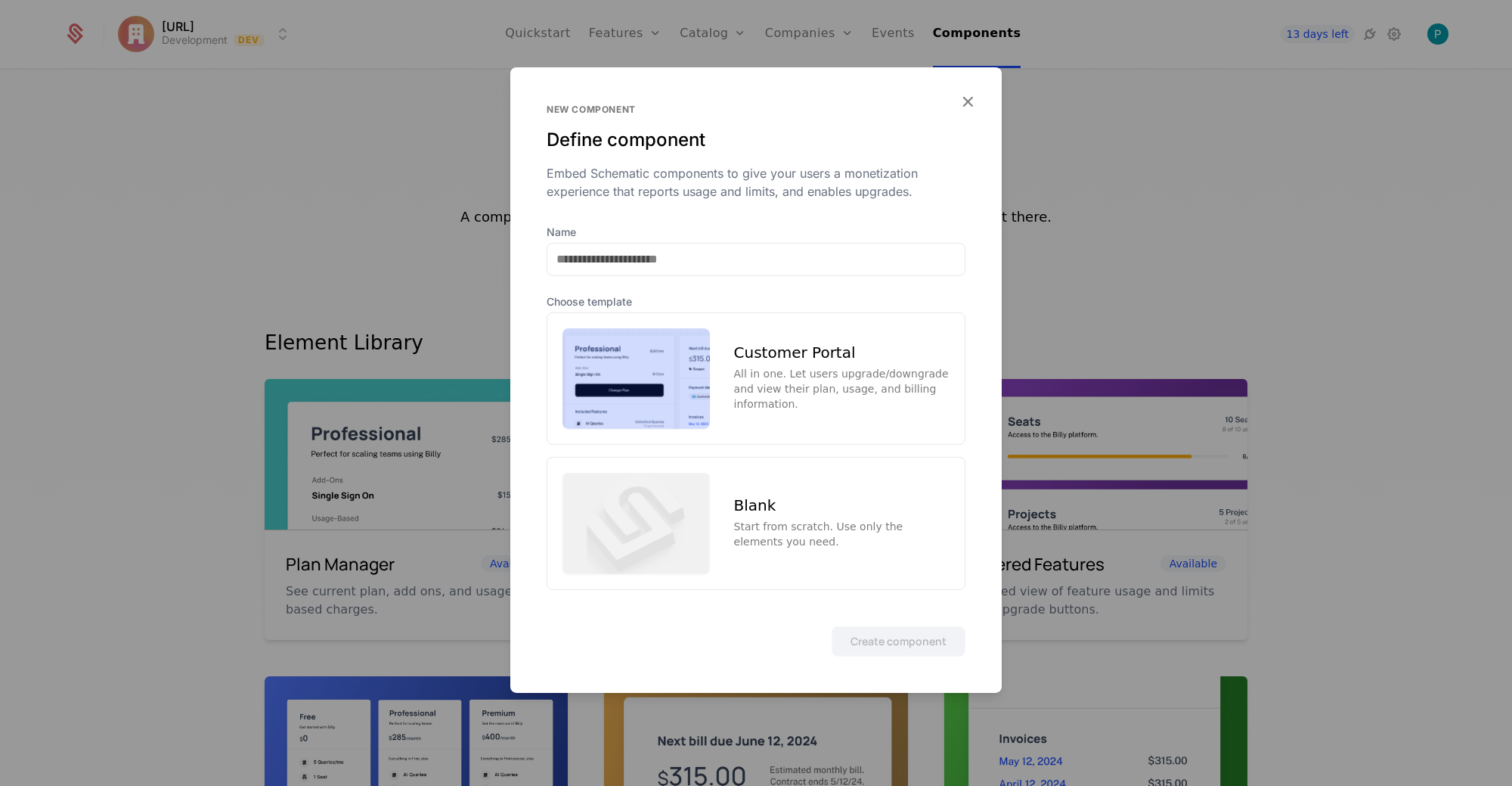
click at [645, 401] on img at bounding box center [635, 378] width 147 height 102
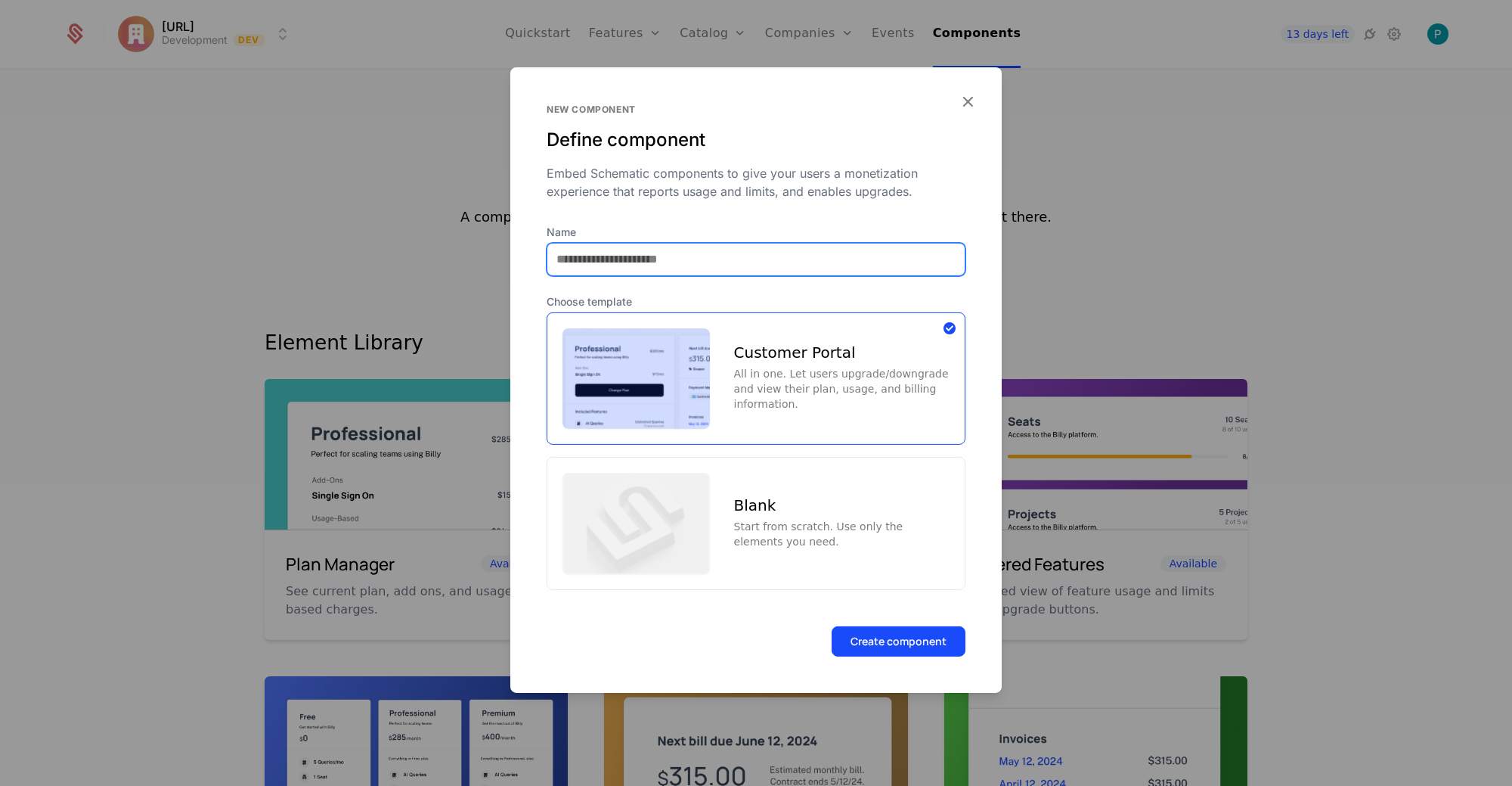
click at [728, 264] on input "Name" at bounding box center [756, 258] width 417 height 32
type input "**********"
click at [832, 626] on button "Create component" at bounding box center [899, 641] width 134 height 30
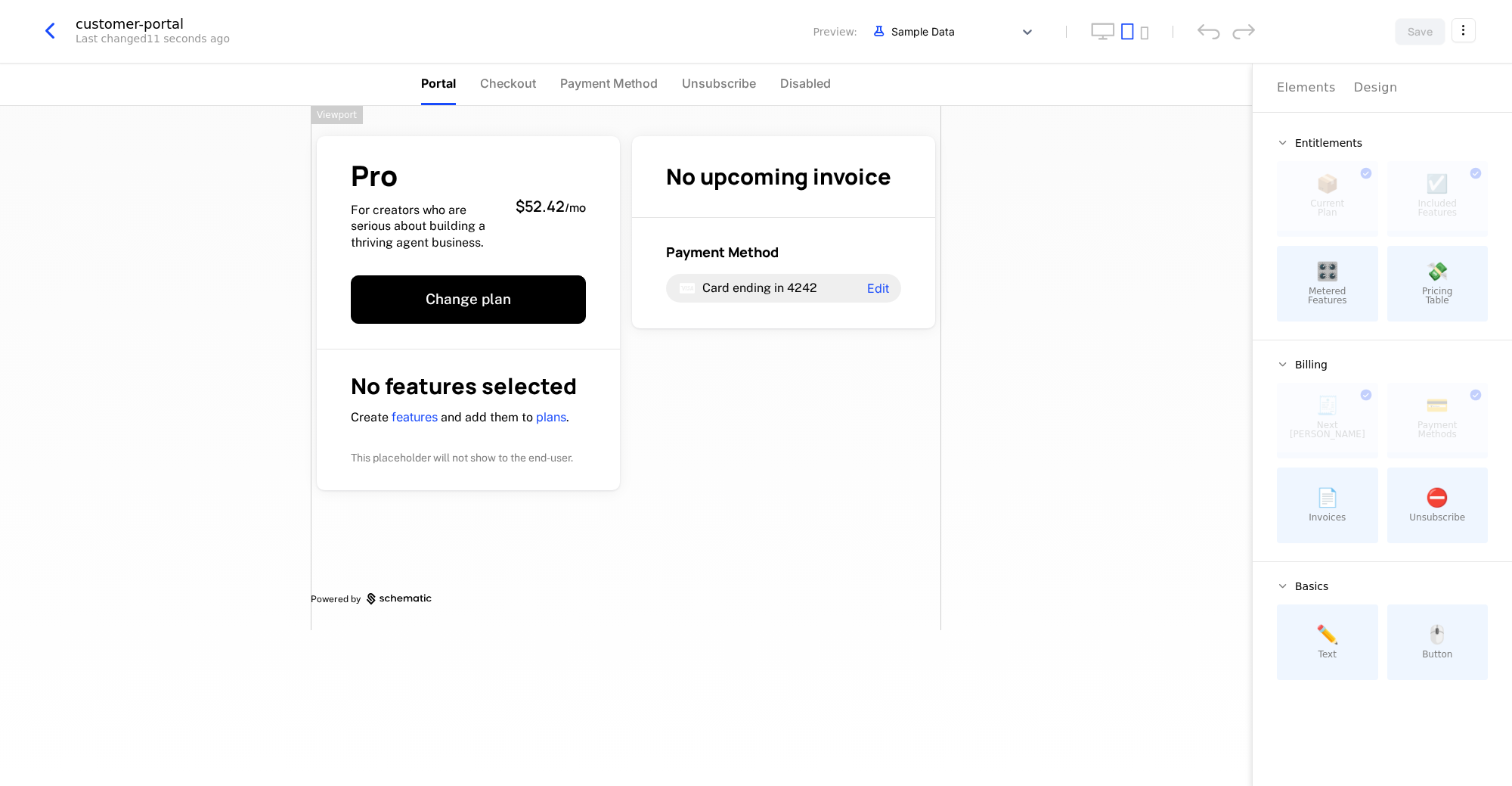
click at [518, 87] on span "Checkout" at bounding box center [508, 83] width 56 height 18
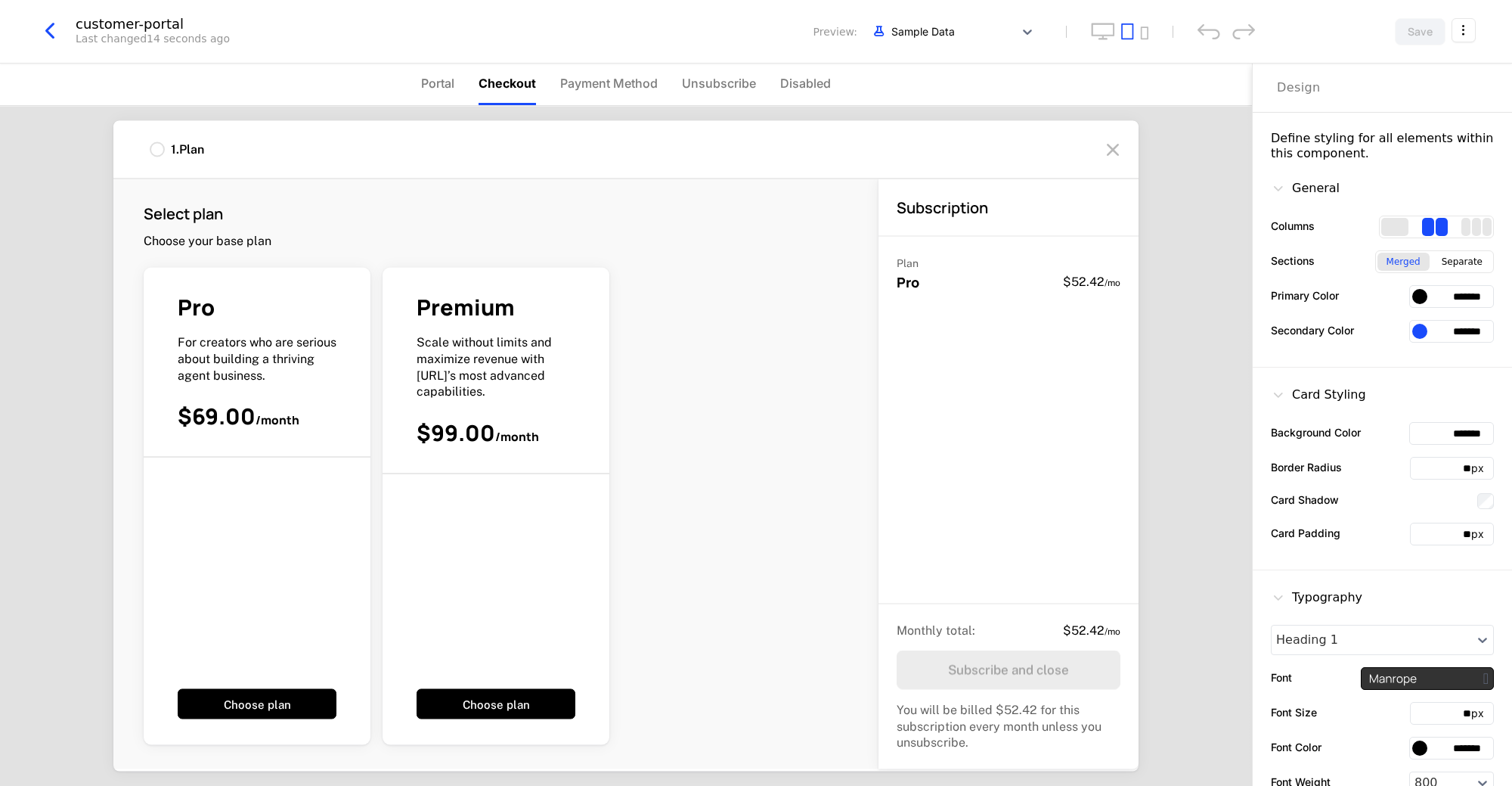
click at [610, 86] on span "Payment Method" at bounding box center [608, 83] width 98 height 18
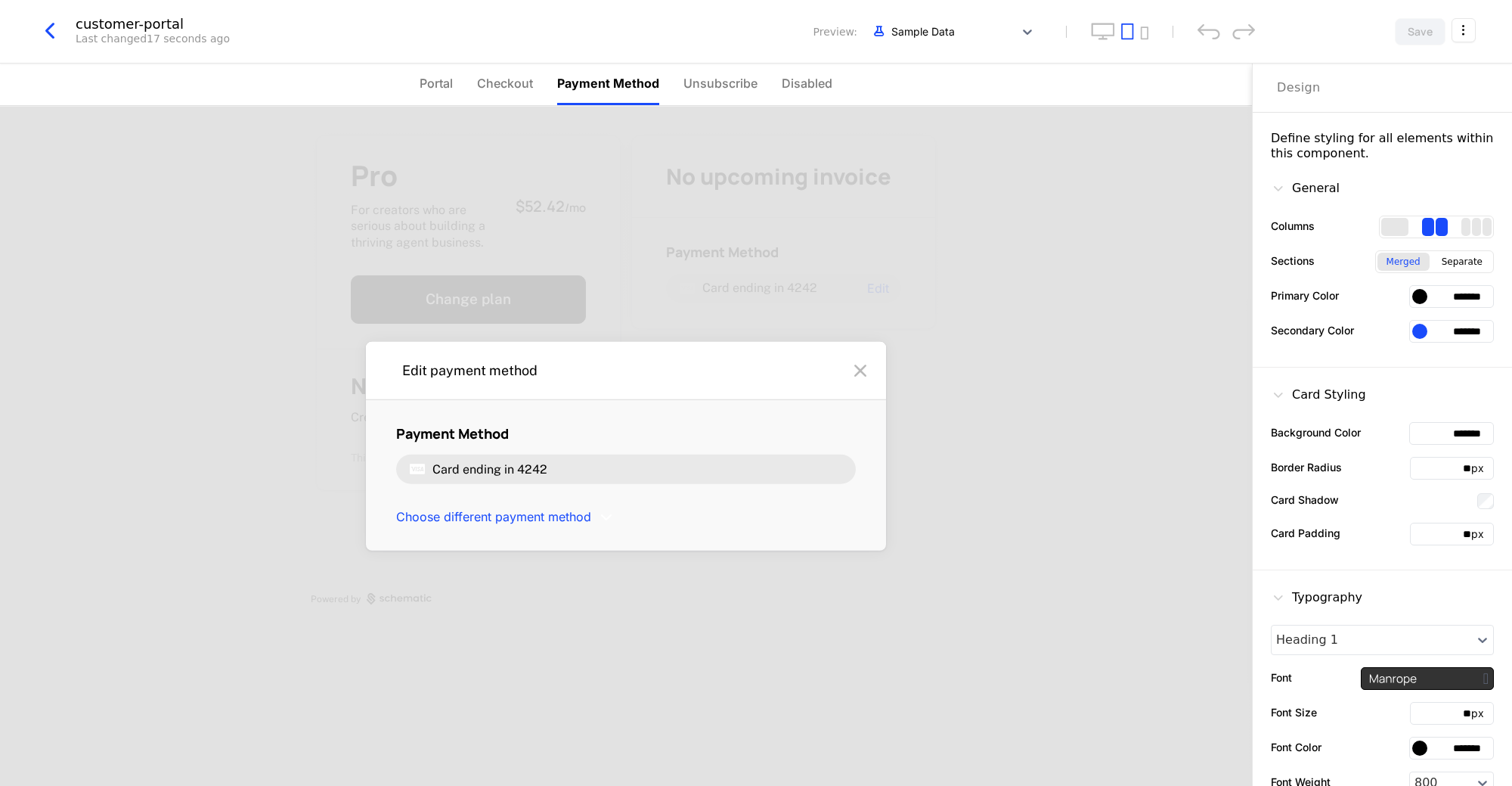
click at [704, 85] on span "Unsubscribe" at bounding box center [720, 83] width 74 height 18
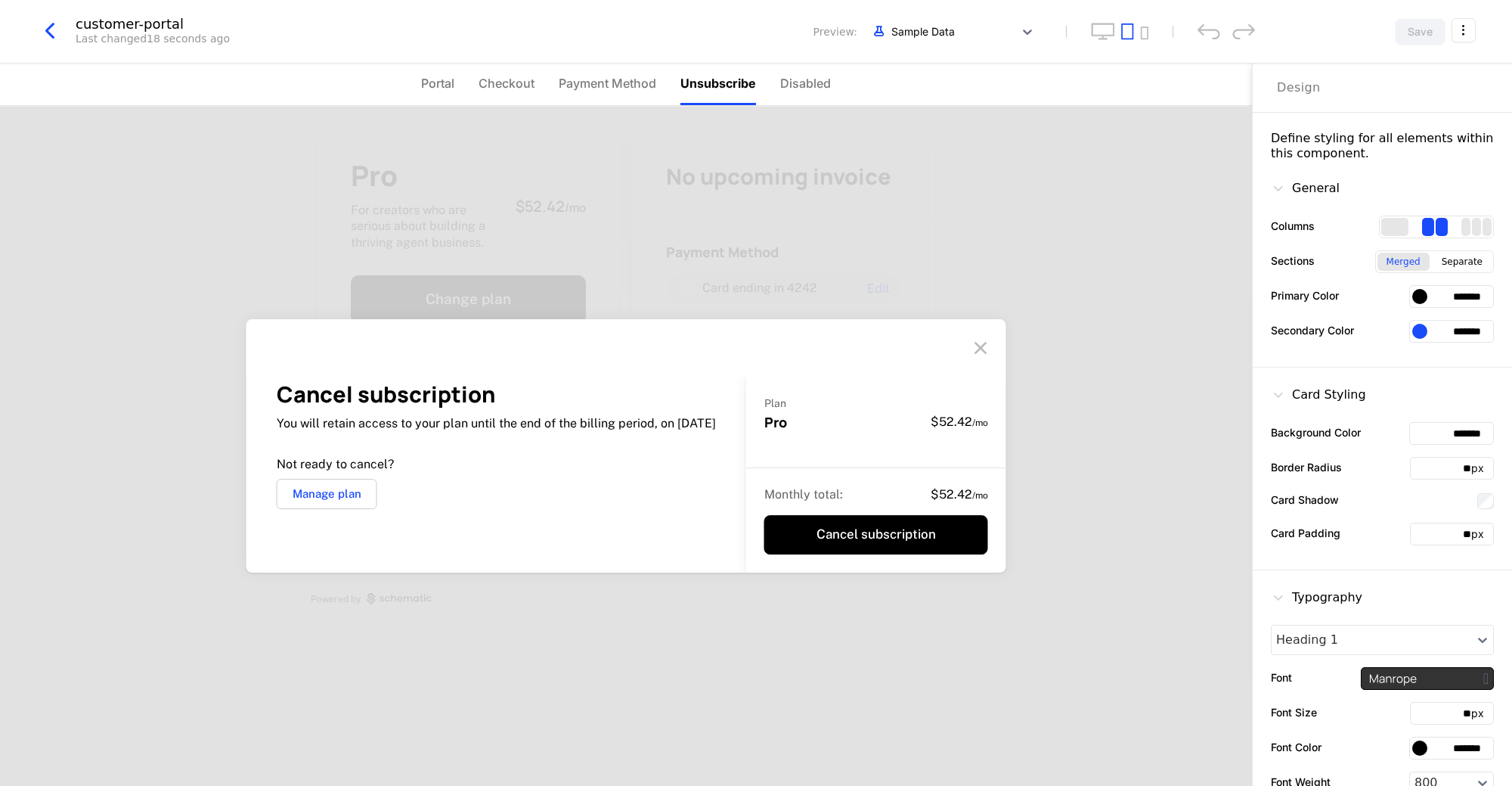
click at [817, 85] on span "Disabled" at bounding box center [806, 83] width 51 height 18
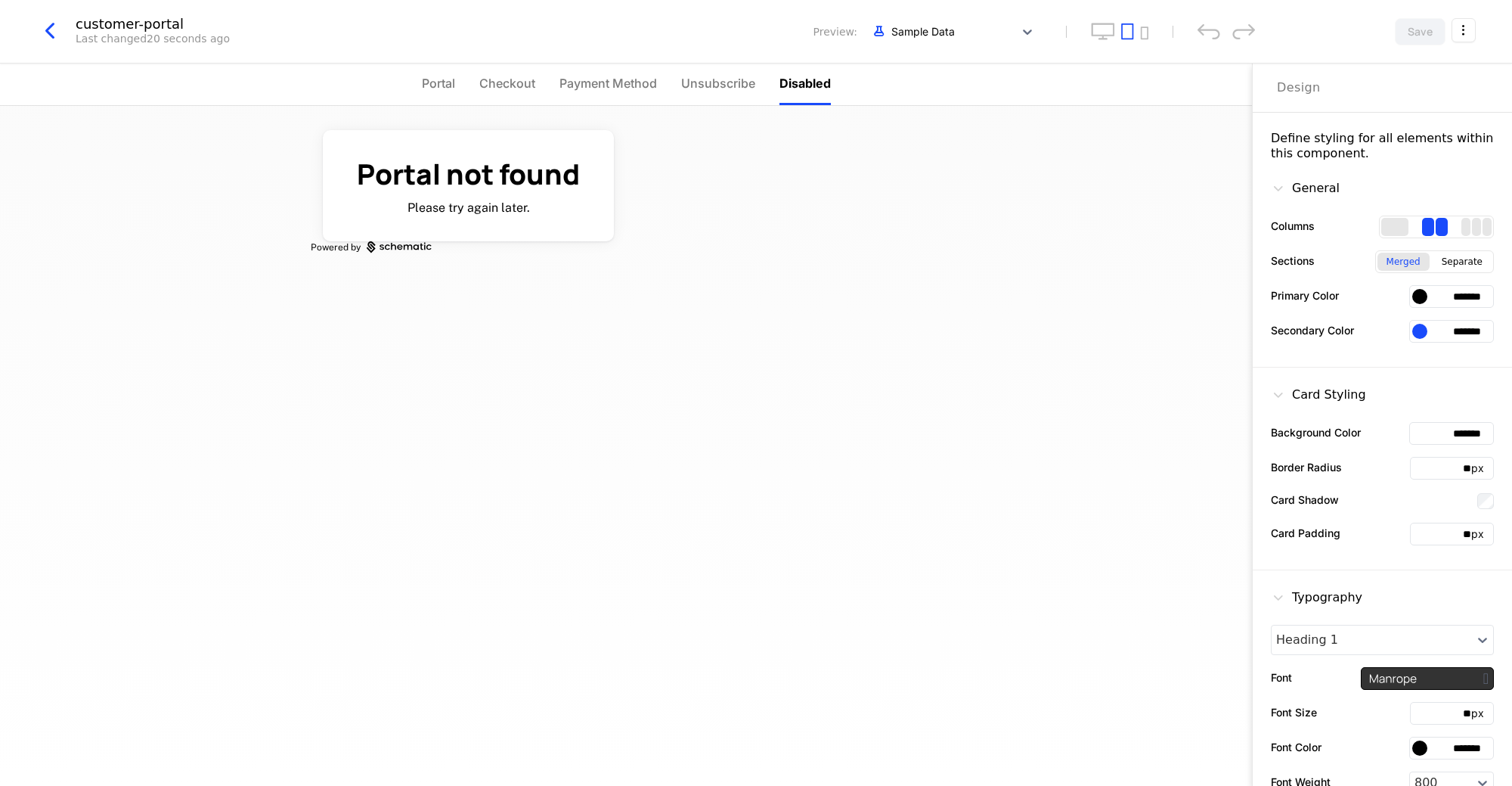
click at [617, 80] on span "Payment Method" at bounding box center [608, 83] width 98 height 18
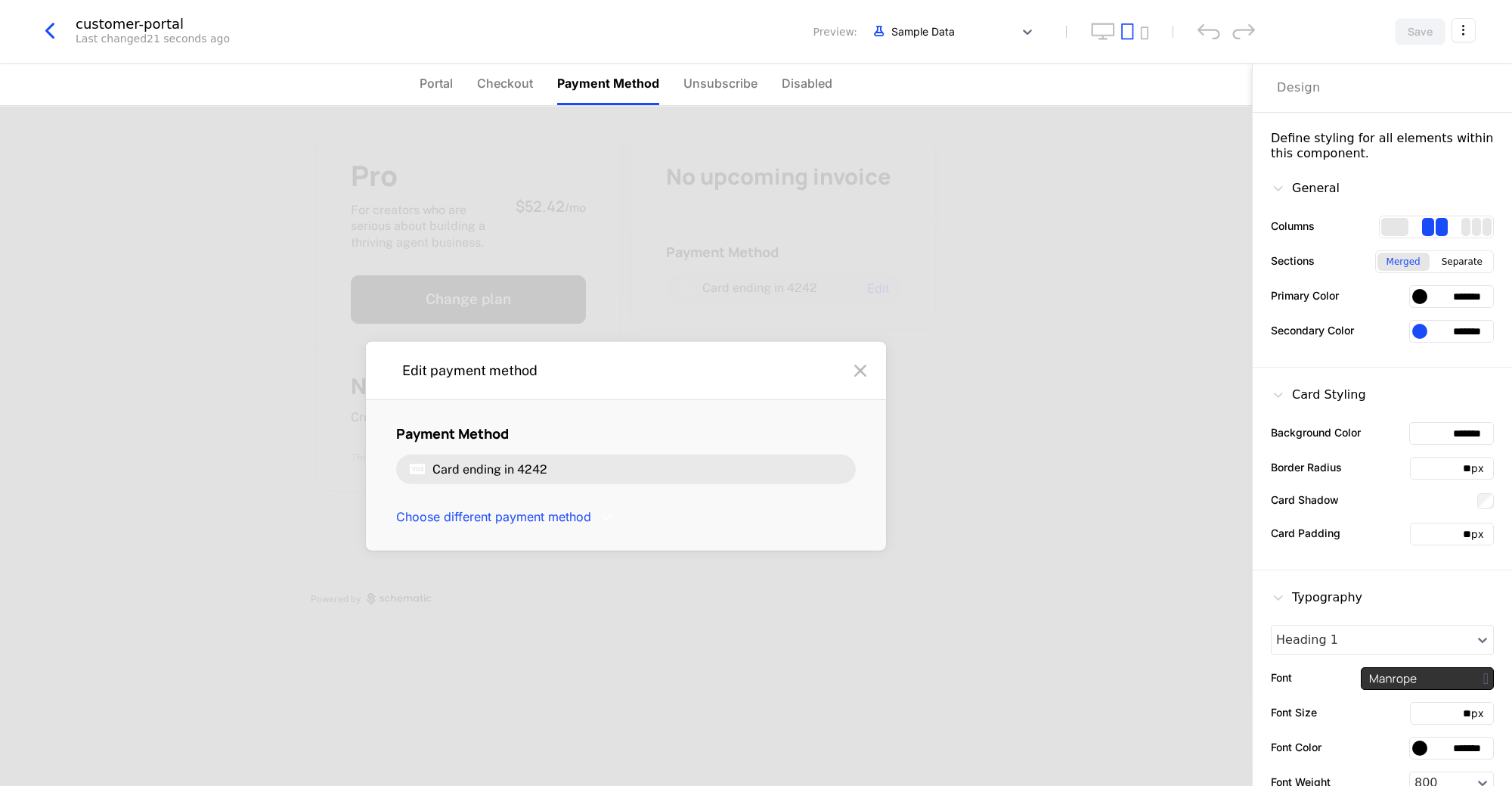
drag, startPoint x: 866, startPoint y: 371, endPoint x: 756, endPoint y: 284, distance: 140.2
click at [865, 371] on icon at bounding box center [860, 370] width 24 height 24
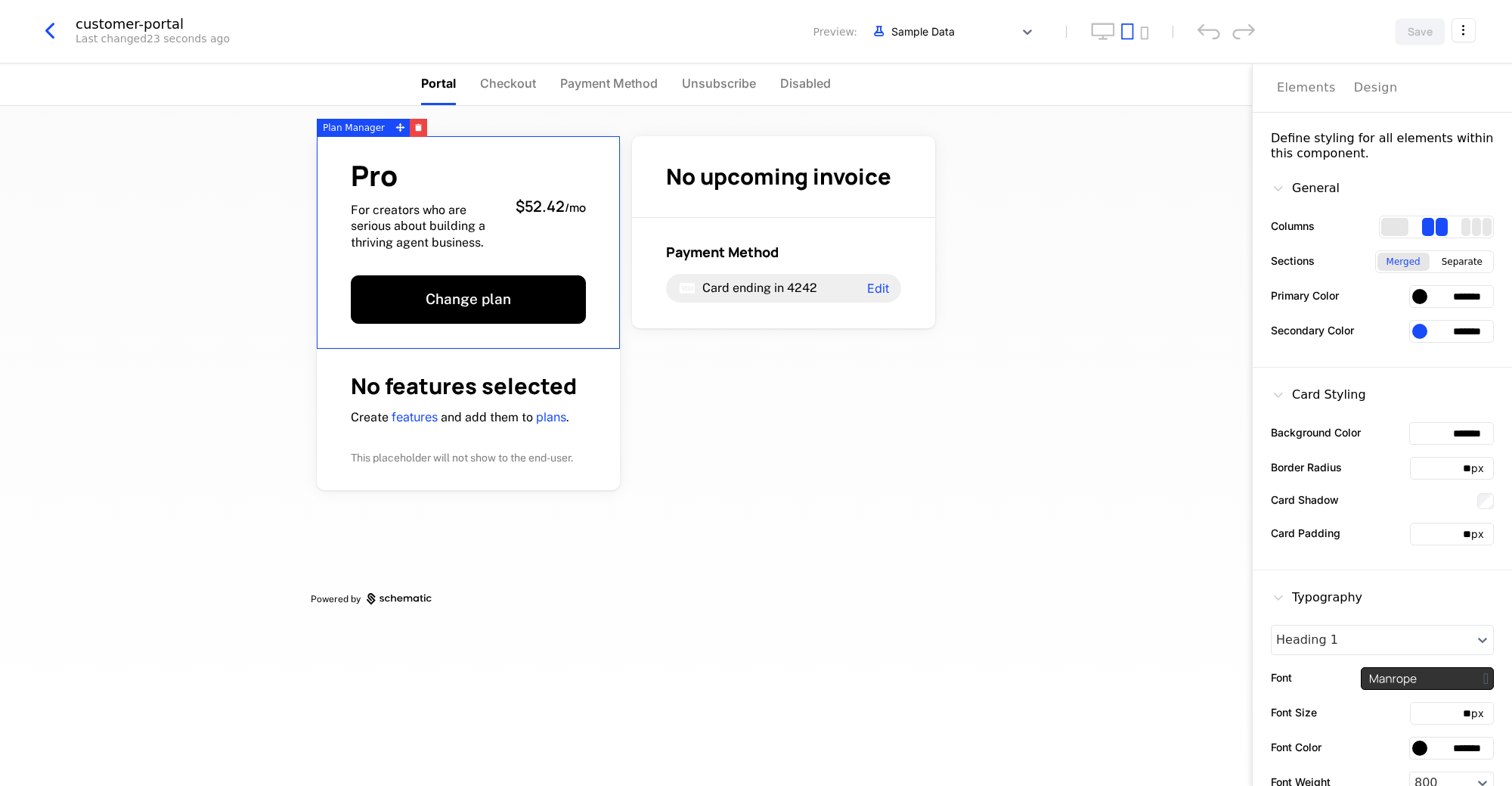
click at [517, 92] on span "Checkout" at bounding box center [508, 83] width 56 height 18
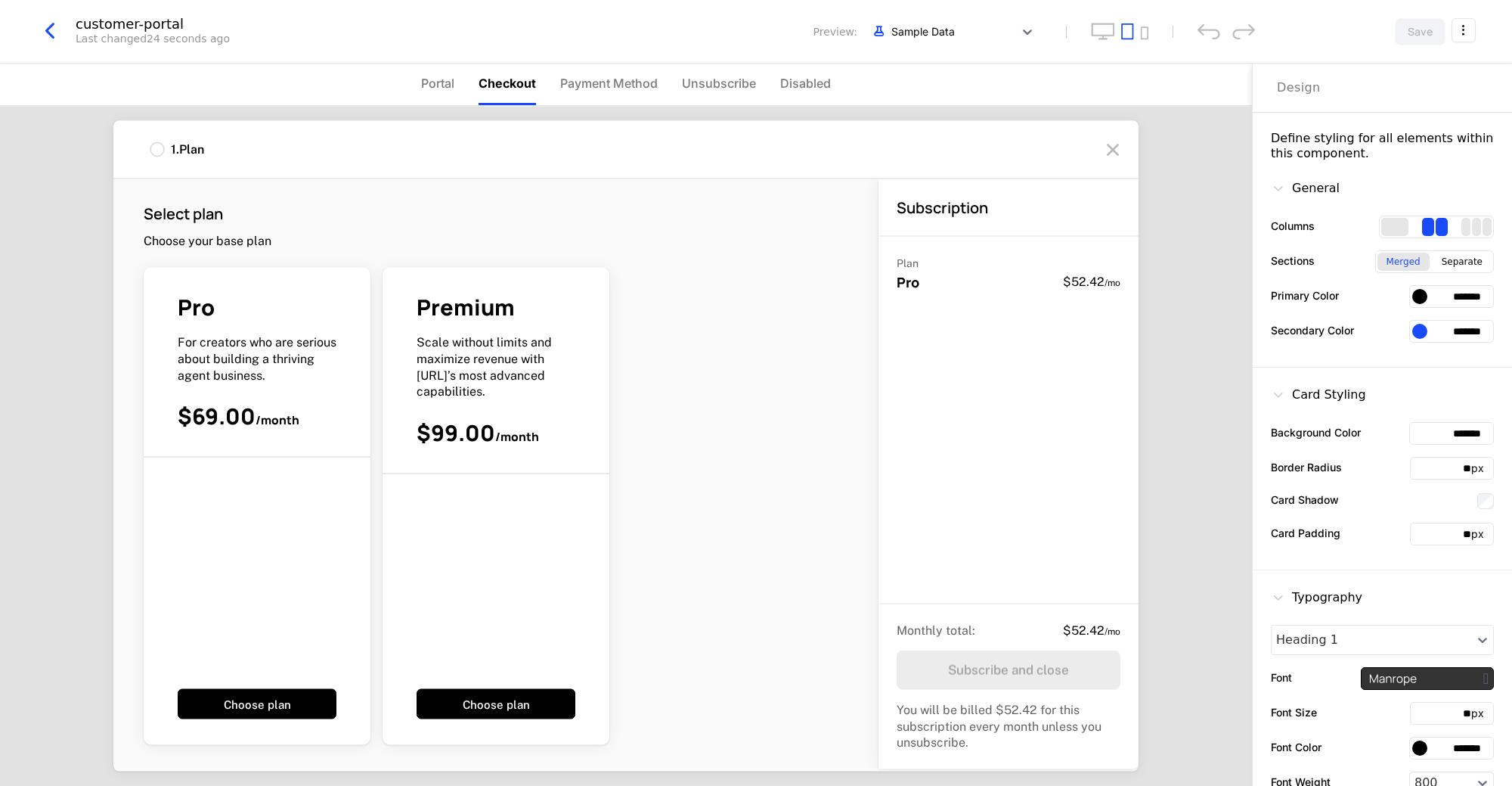
scroll to position [160, 0]
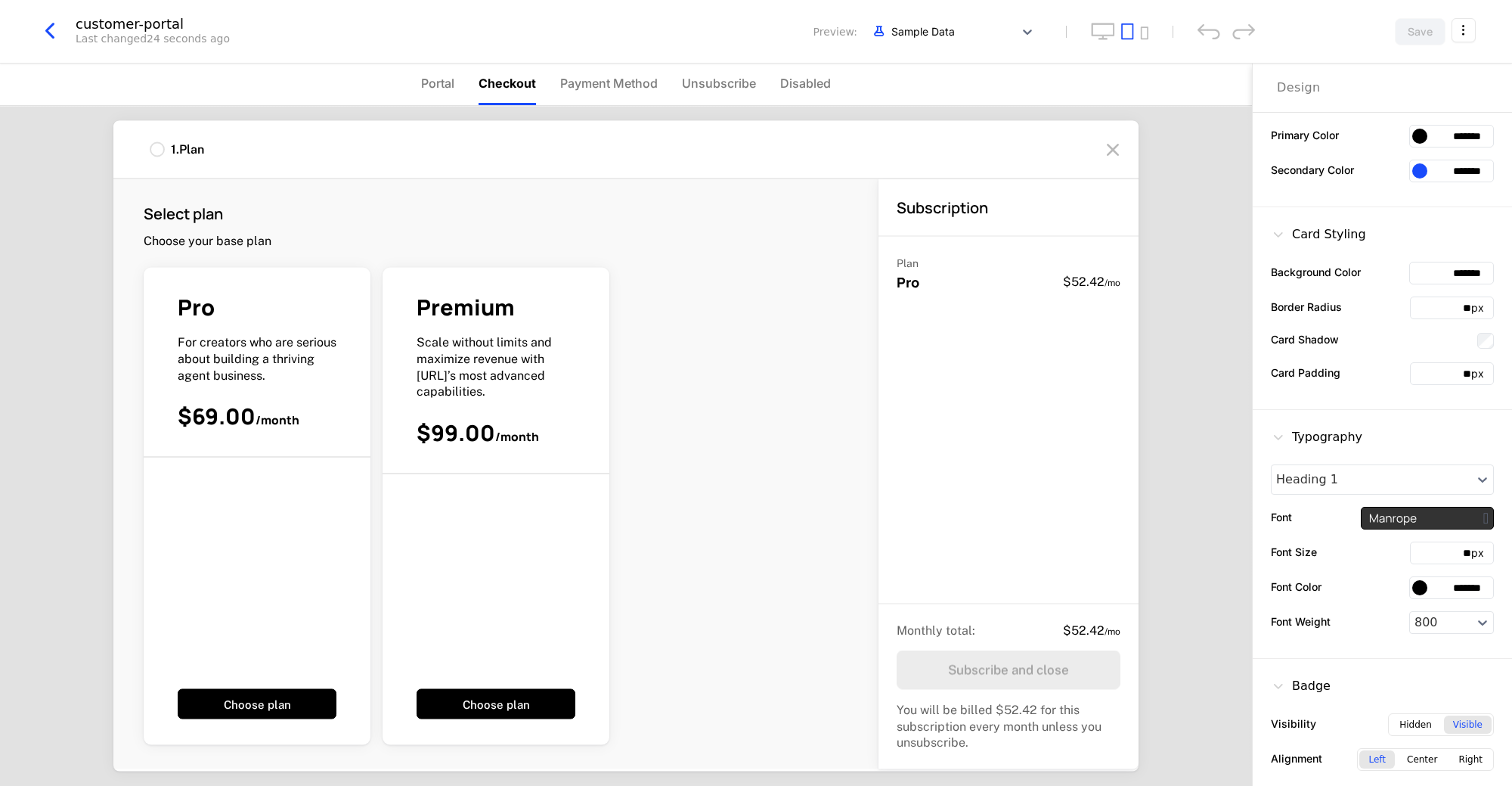
click at [373, 351] on div "Pro For creators who are serious about building a thriving agent business. $69.…" at bounding box center [495, 505] width 705 height 477
click at [598, 79] on span "Payment Method" at bounding box center [608, 83] width 98 height 18
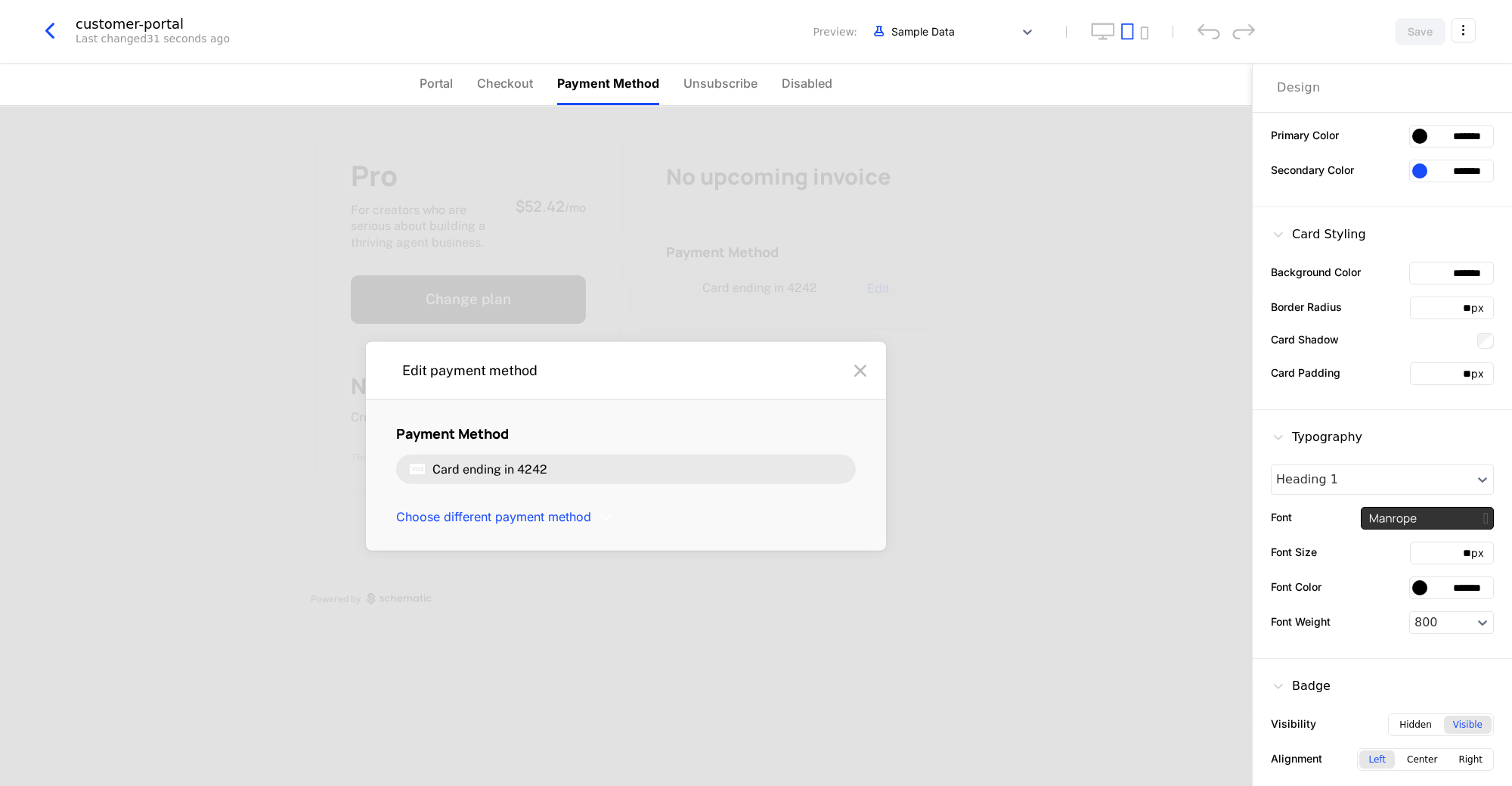
click at [515, 88] on span "Checkout" at bounding box center [505, 83] width 56 height 18
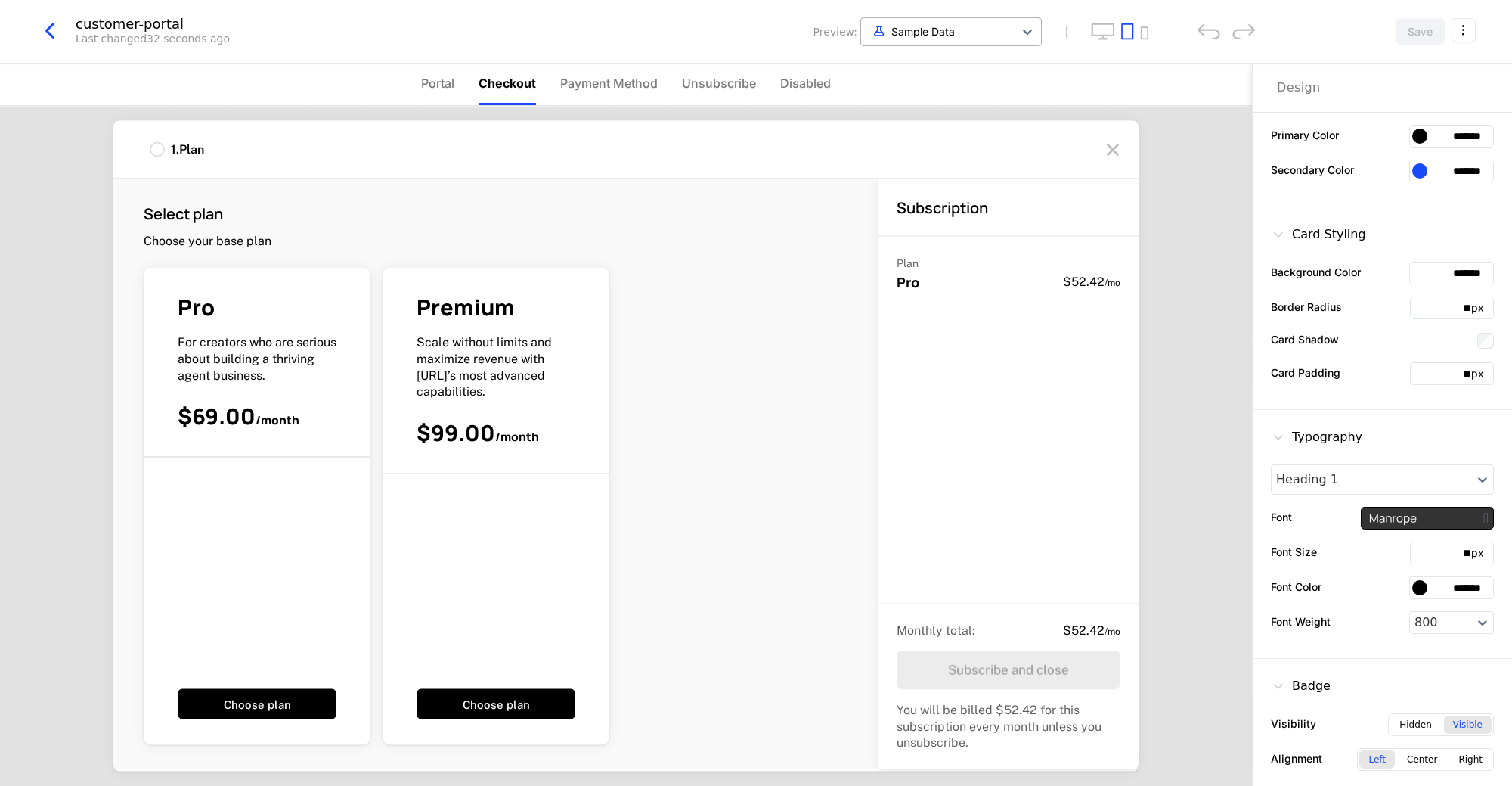
click at [952, 29] on div at bounding box center [937, 31] width 138 height 19
click at [875, 69] on span "Using Sample Data" at bounding box center [849, 67] width 99 height 11
click at [1082, 64] on nav "Portal Checkout Payment Method Unsubscribe Disabled" at bounding box center [625, 84] width 1252 height 42
click at [1111, 29] on icon "desktop" at bounding box center [1102, 31] width 24 height 18
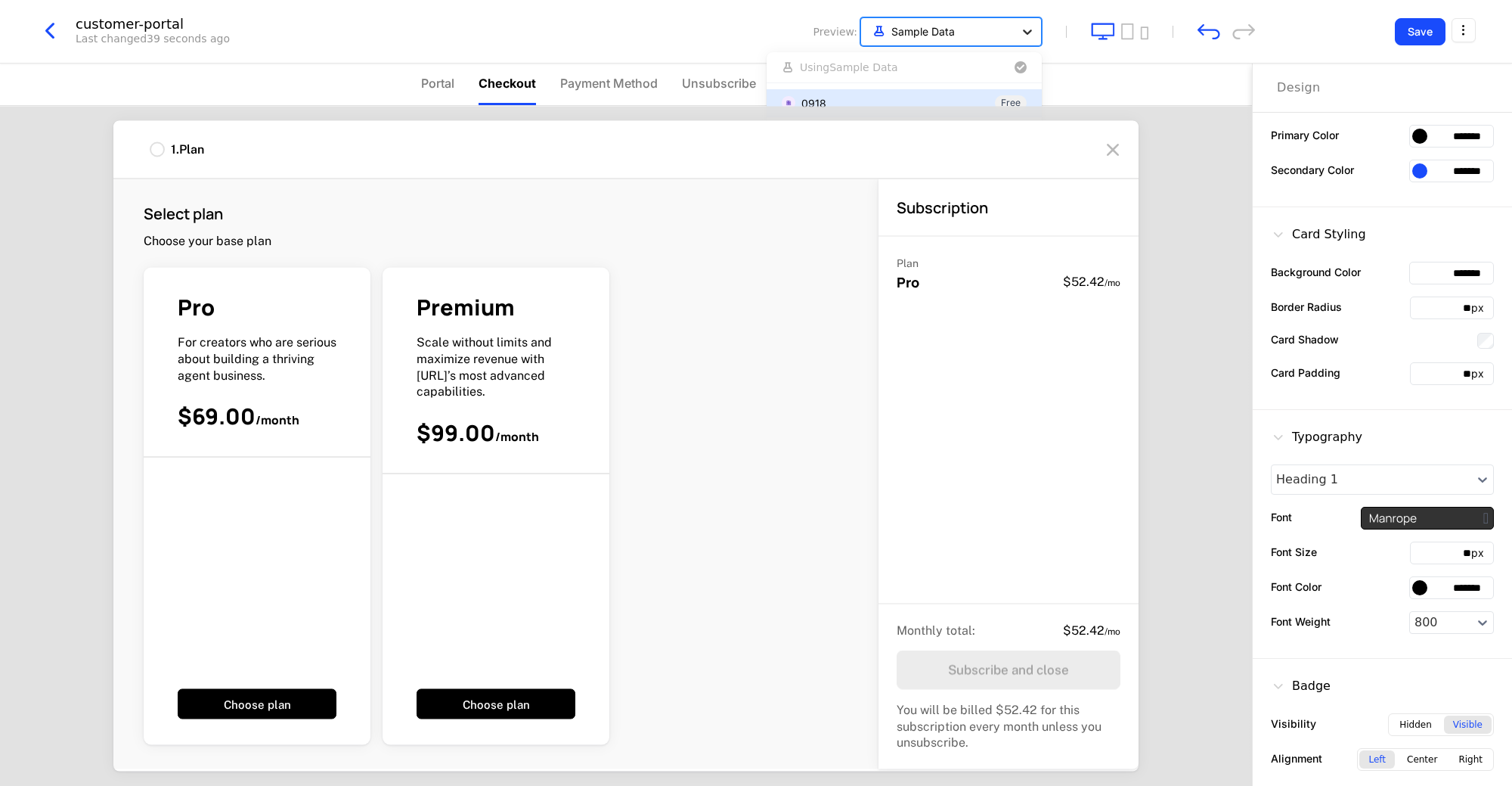
click at [1026, 32] on icon at bounding box center [1028, 32] width 9 height 5
click at [867, 62] on span "Using Sample Data" at bounding box center [849, 67] width 99 height 11
click at [854, 91] on div "54dcc06d-fe9f-4e90-97e6-bb1669f857e3 Free" at bounding box center [904, 102] width 275 height 28
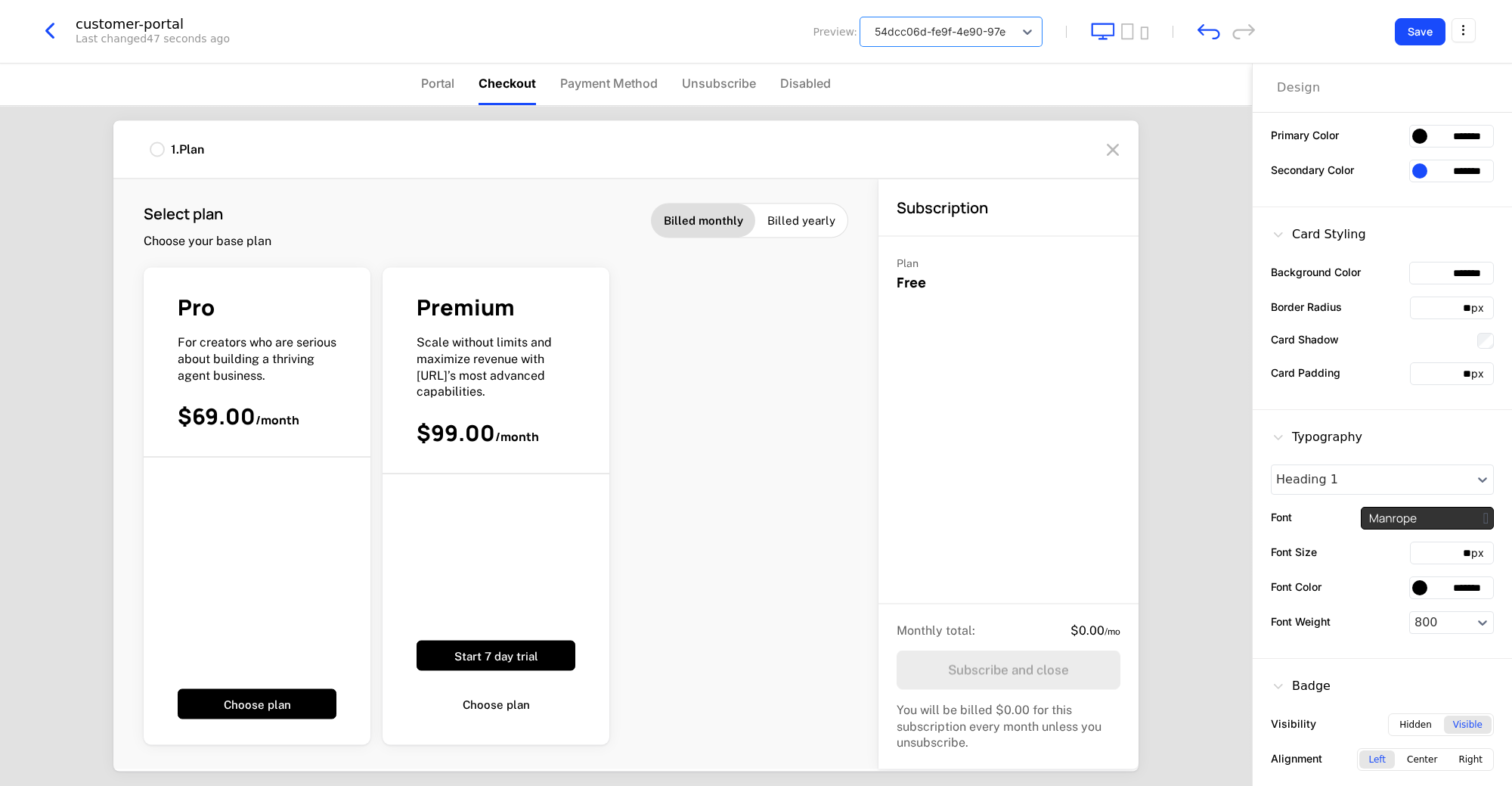
click at [39, 31] on icon "button" at bounding box center [49, 31] width 27 height 27
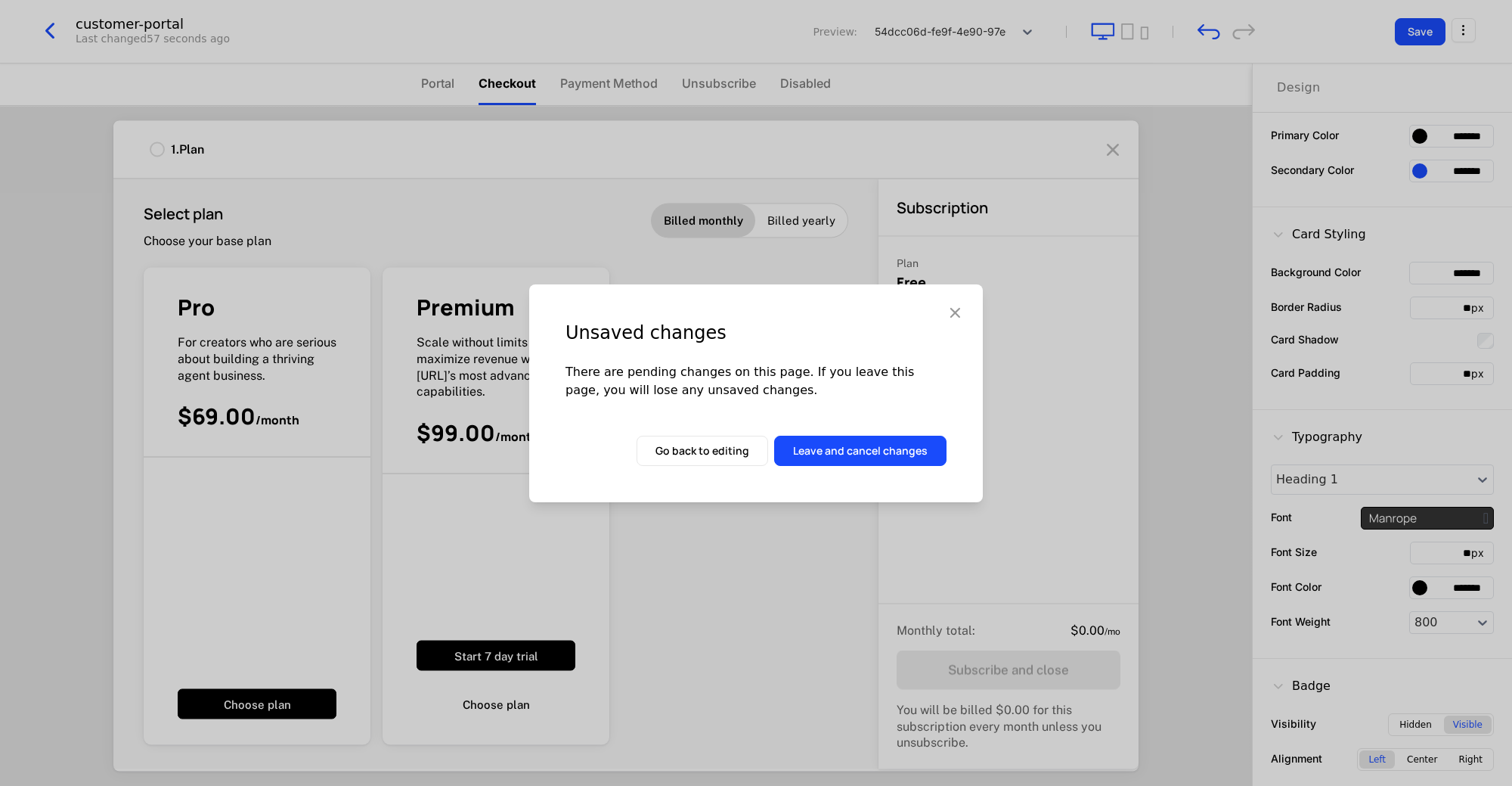
click at [861, 458] on button "Leave and cancel changes" at bounding box center [860, 450] width 173 height 30
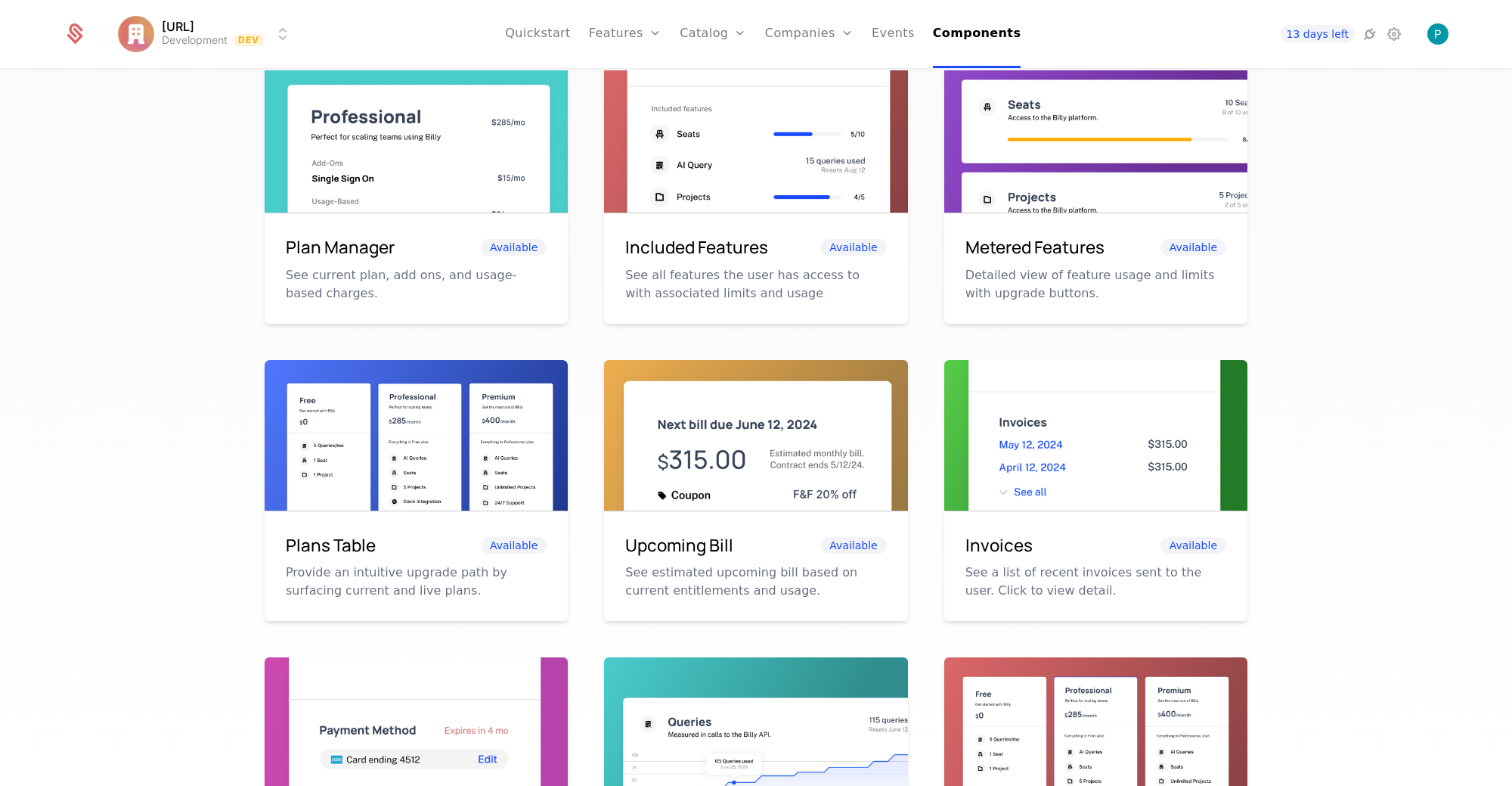
scroll to position [291, 0]
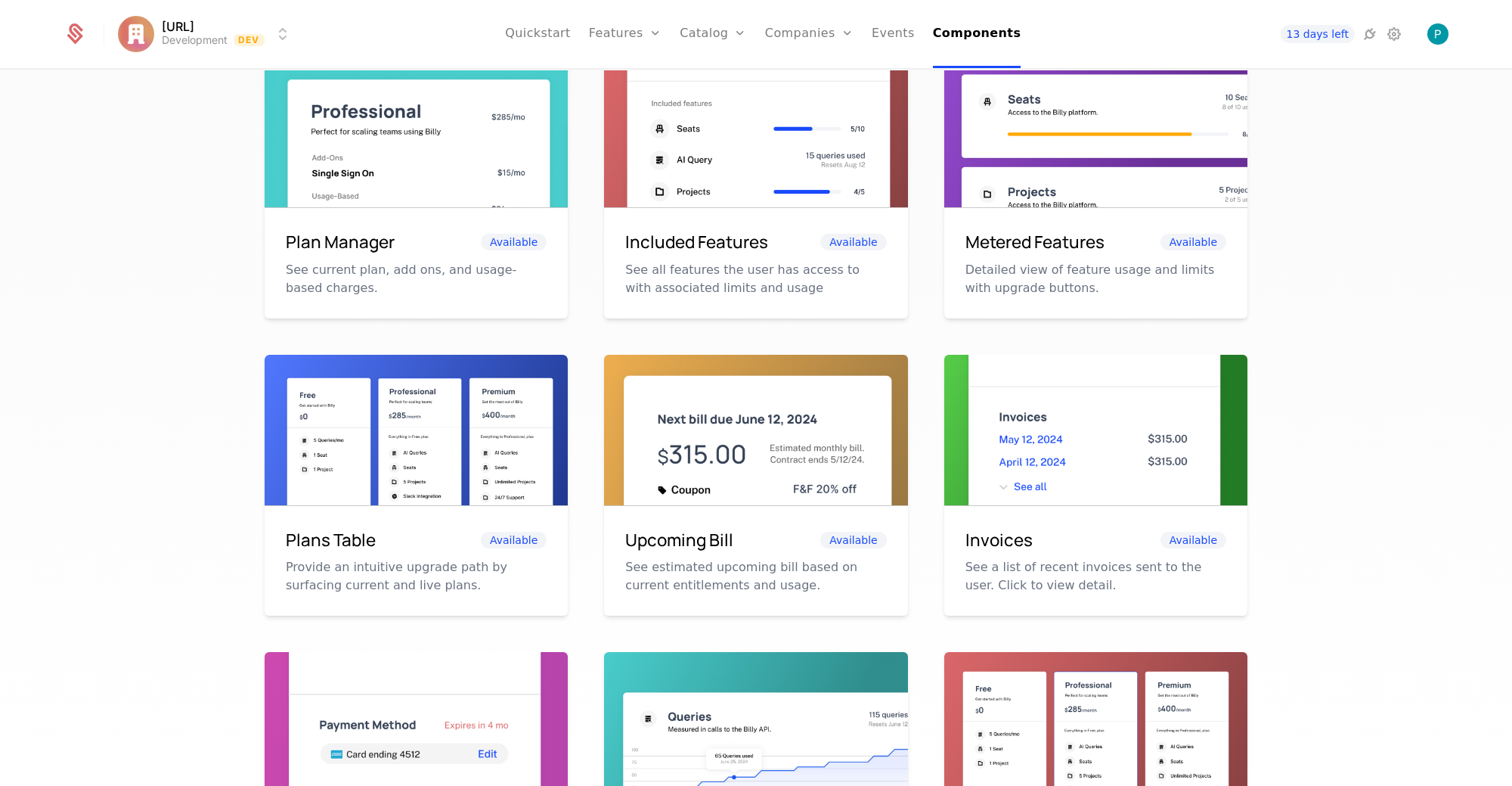
click at [431, 502] on img at bounding box center [417, 450] width 303 height 191
click at [388, 239] on h6 "Plan Manager" at bounding box center [340, 241] width 109 height 25
click at [526, 234] on span "Available" at bounding box center [513, 242] width 65 height 17
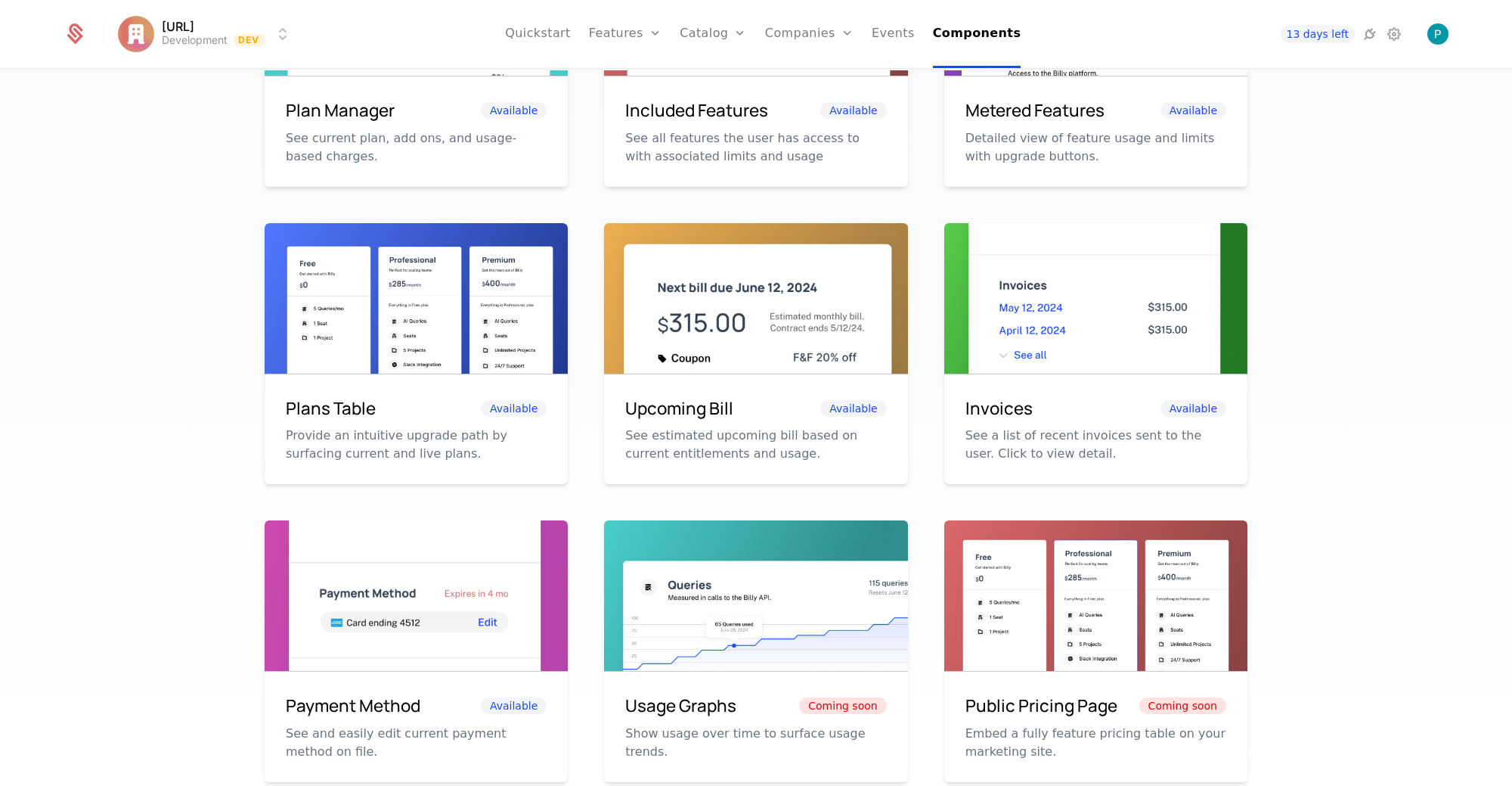
scroll to position [385, 0]
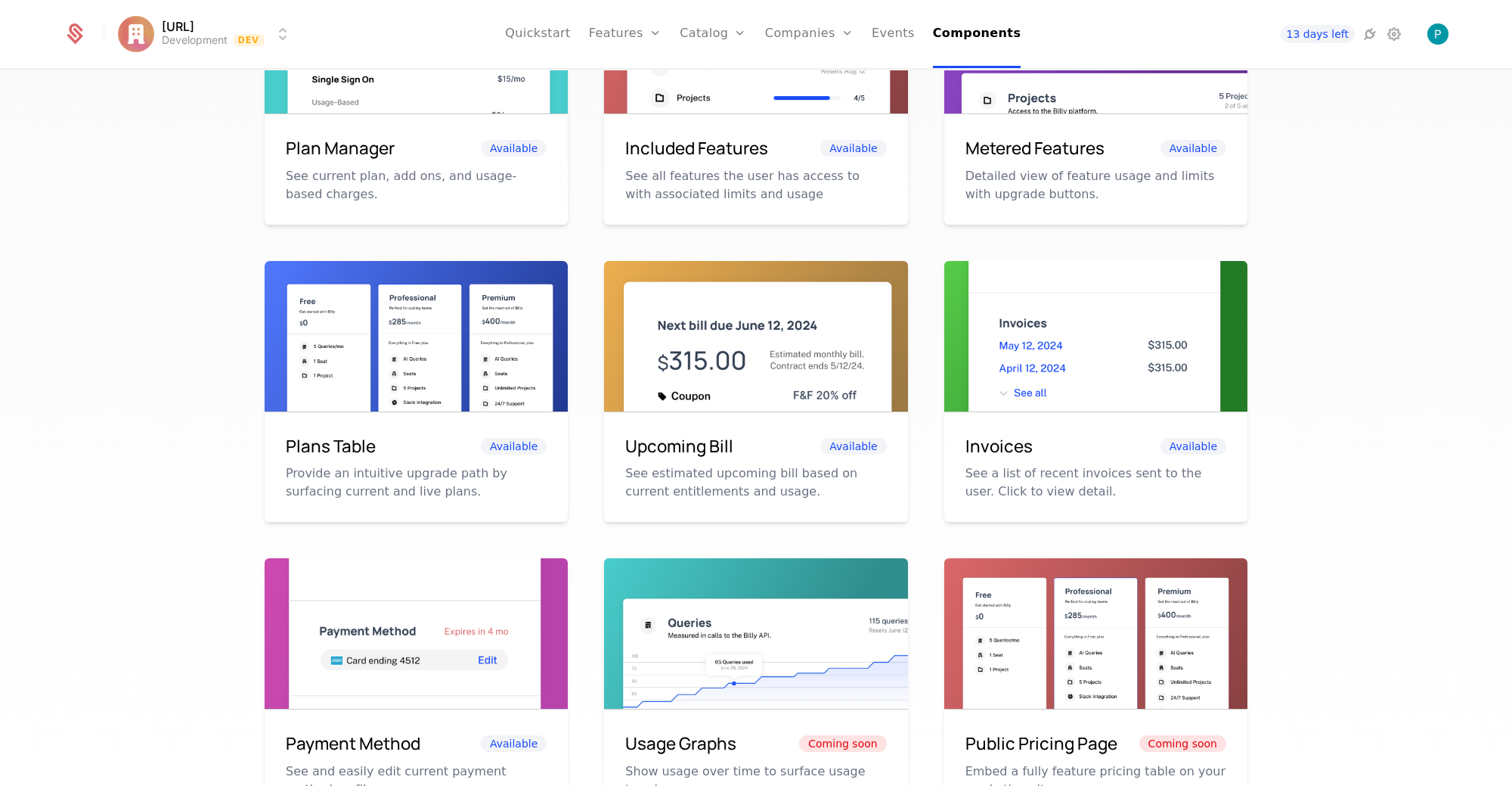
click at [416, 412] on div "Plans Table Available Provide an intuitive upgrade path by surfacing current an…" at bounding box center [417, 467] width 303 height 110
click at [426, 362] on img at bounding box center [417, 357] width 303 height 191
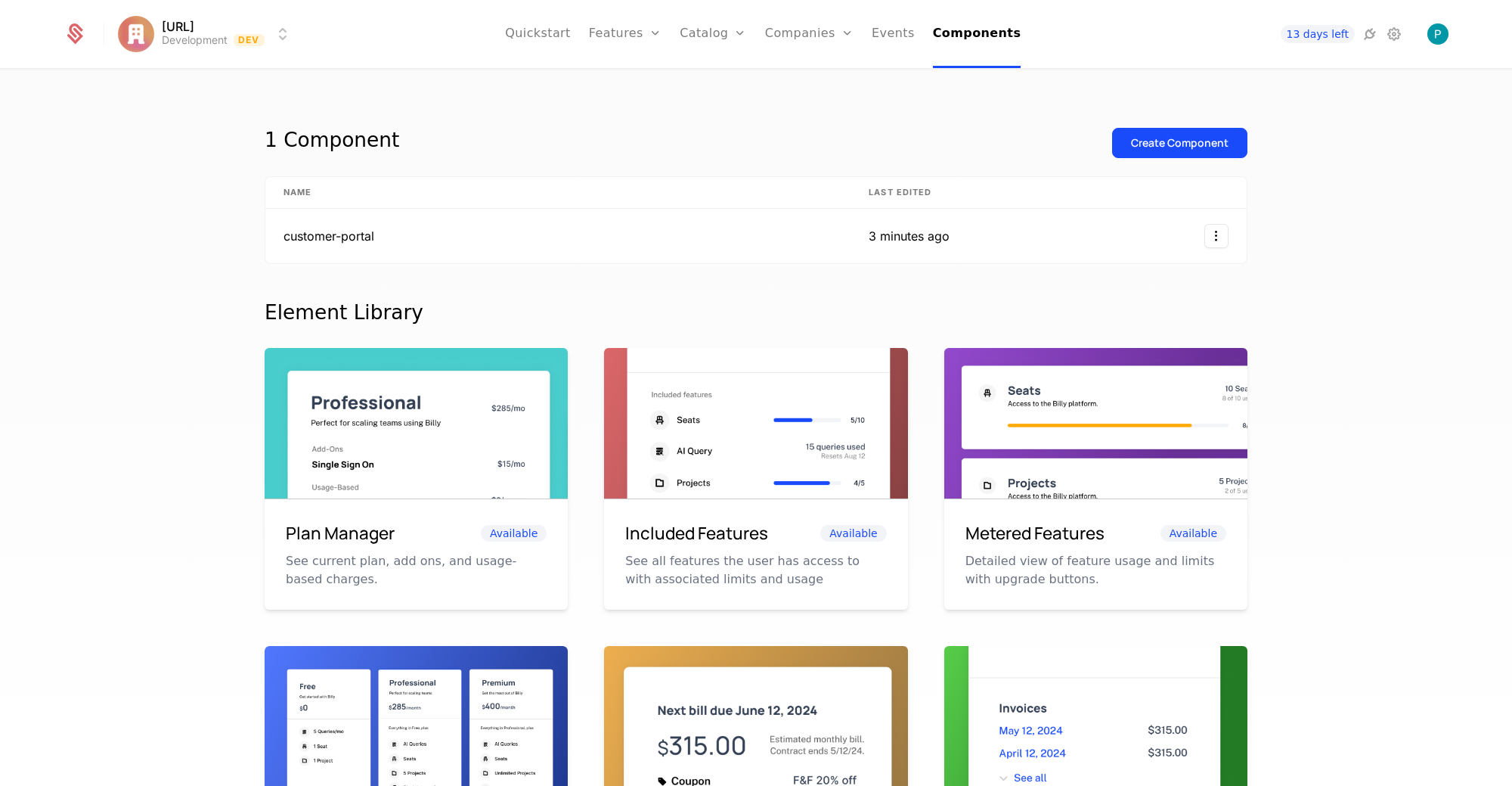
click at [1164, 137] on div "Create Component" at bounding box center [1179, 143] width 98 height 15
click at [360, 240] on td "customer-portal" at bounding box center [558, 236] width 585 height 55
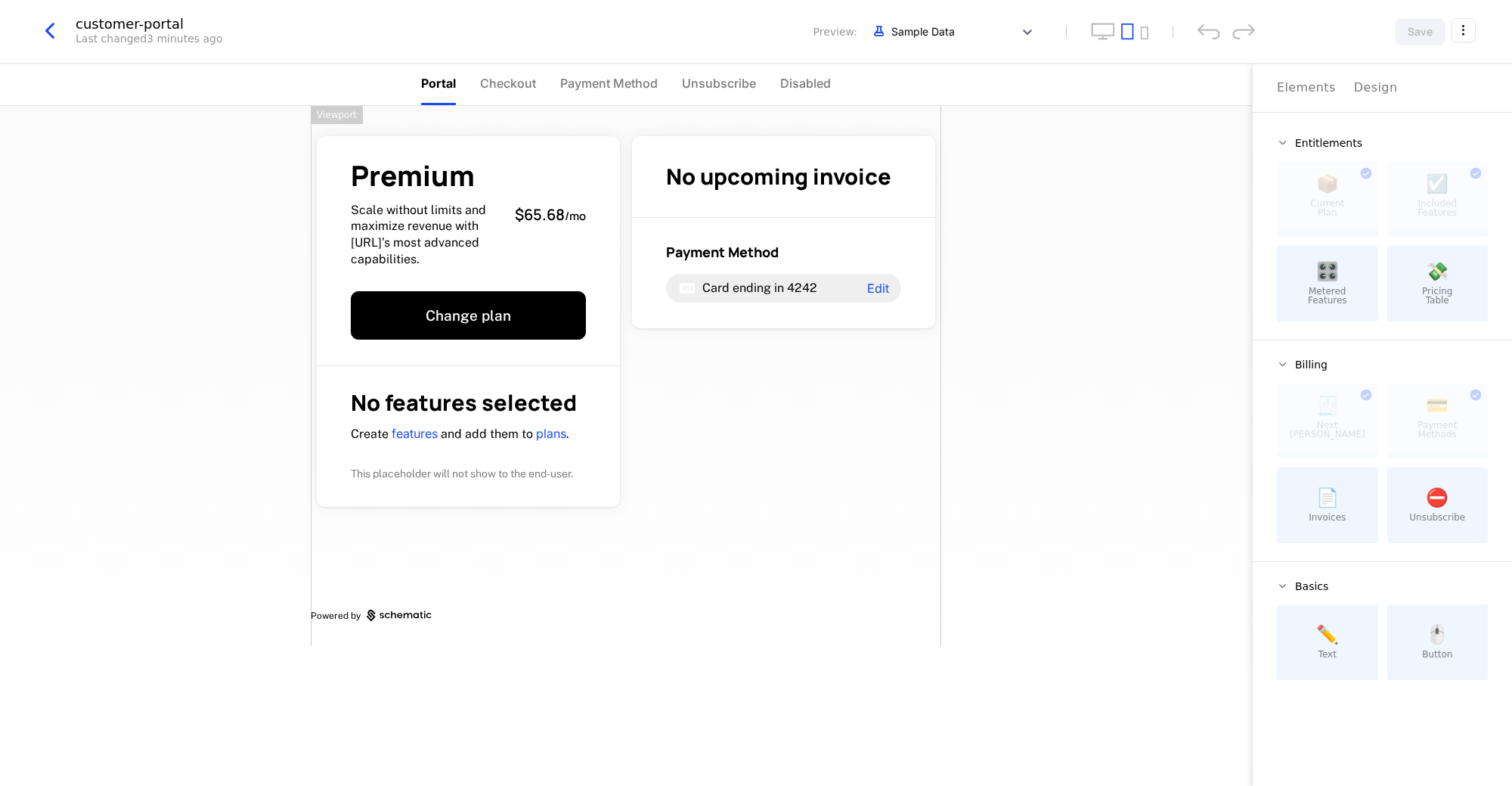
click at [1328, 297] on span "Metered Features" at bounding box center [1327, 296] width 39 height 18
click at [1470, 31] on html "Appy.AI Development Dev Quickstart Features Features Flags Catalog Plans Add On…" at bounding box center [756, 393] width 1512 height 786
click at [1449, 126] on icon "button" at bounding box center [1443, 127] width 16 height 16
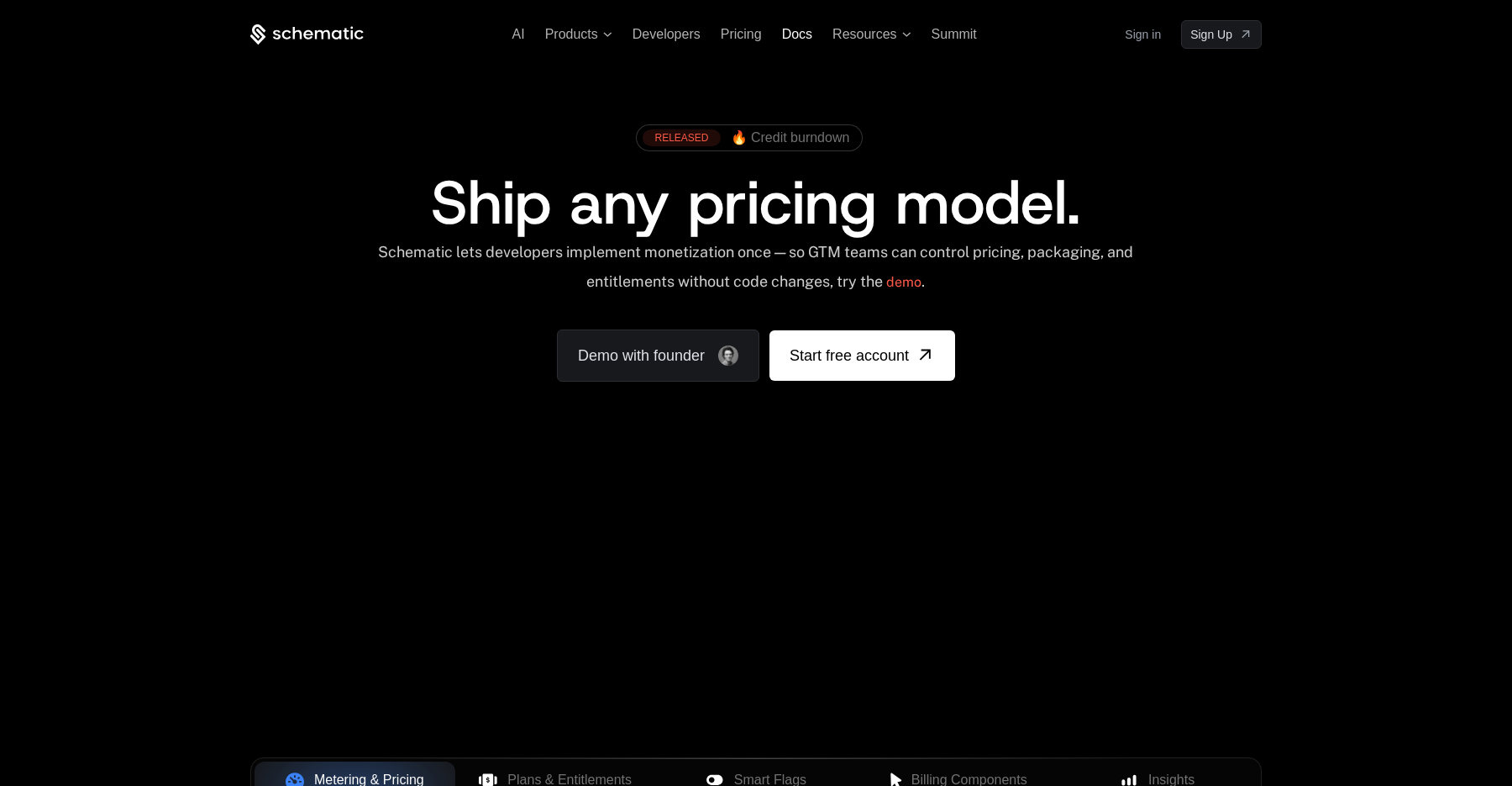
click at [810, 34] on span "Docs" at bounding box center [797, 33] width 30 height 15
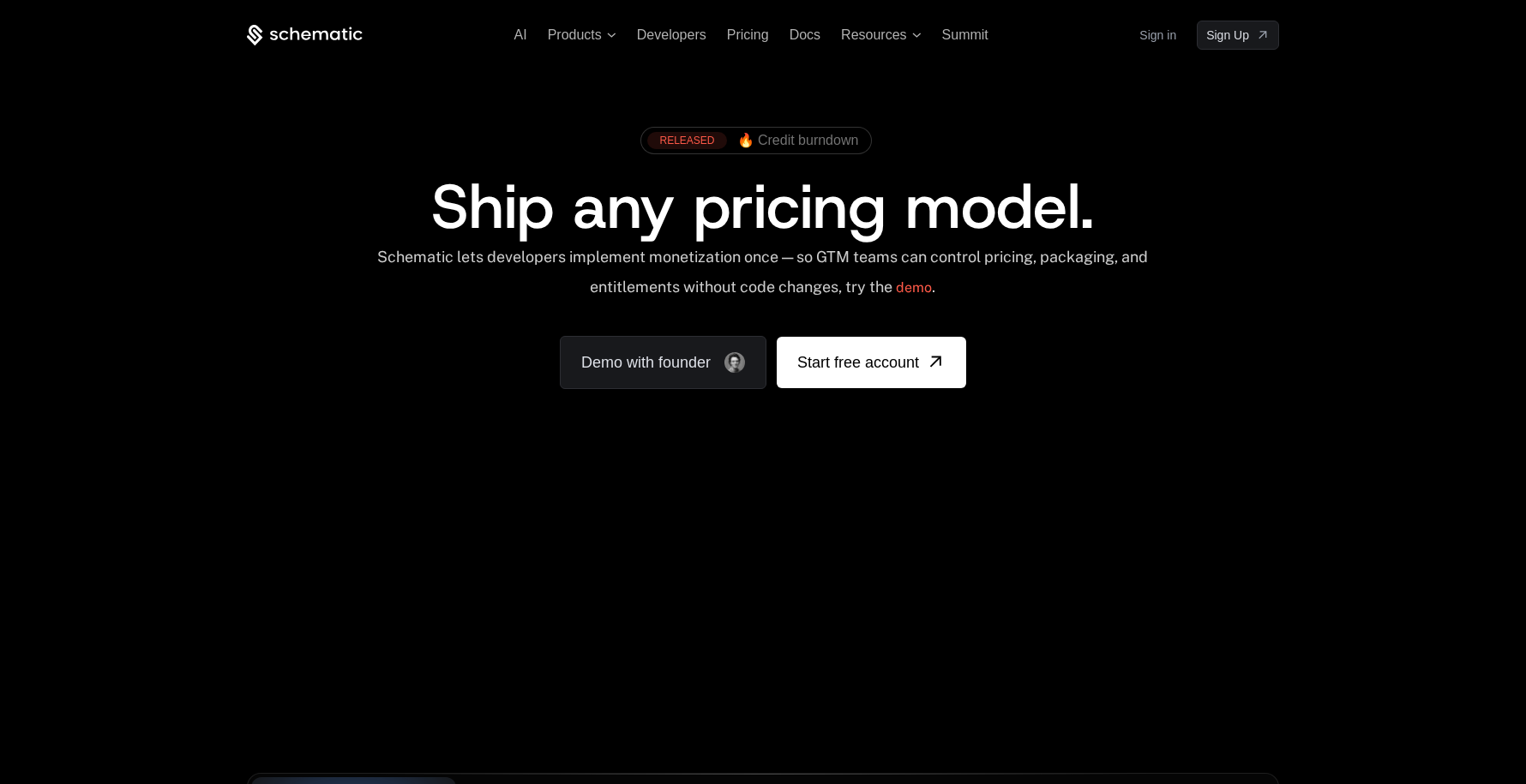
click at [800, 23] on div "AI Products Developers Pricing Docs Resources Summit Sign in Sign Up" at bounding box center [763, 35] width 1032 height 29
click at [808, 31] on span "Docs" at bounding box center [804, 34] width 31 height 15
